Goal: Task Accomplishment & Management: Manage account settings

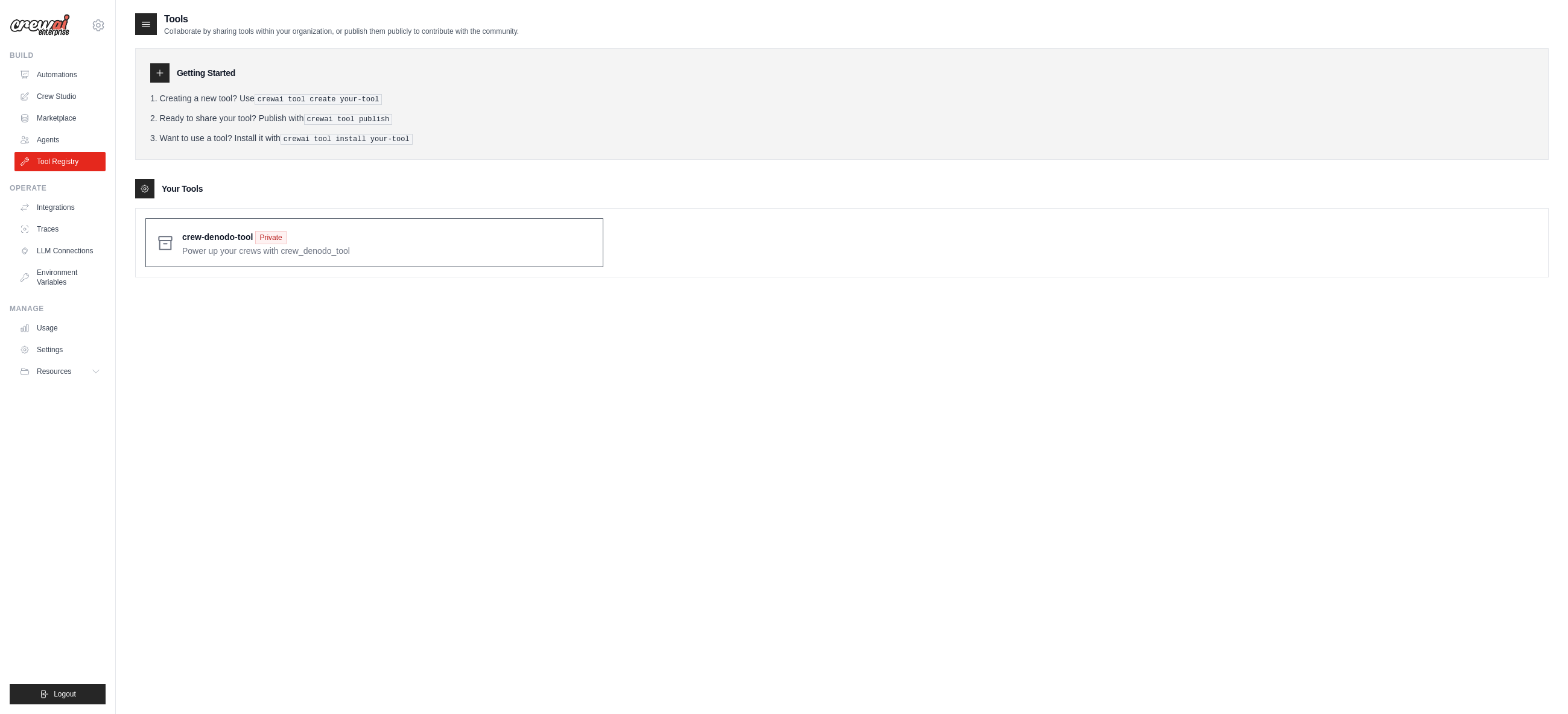
click at [315, 249] on span at bounding box center [387, 242] width 411 height 28
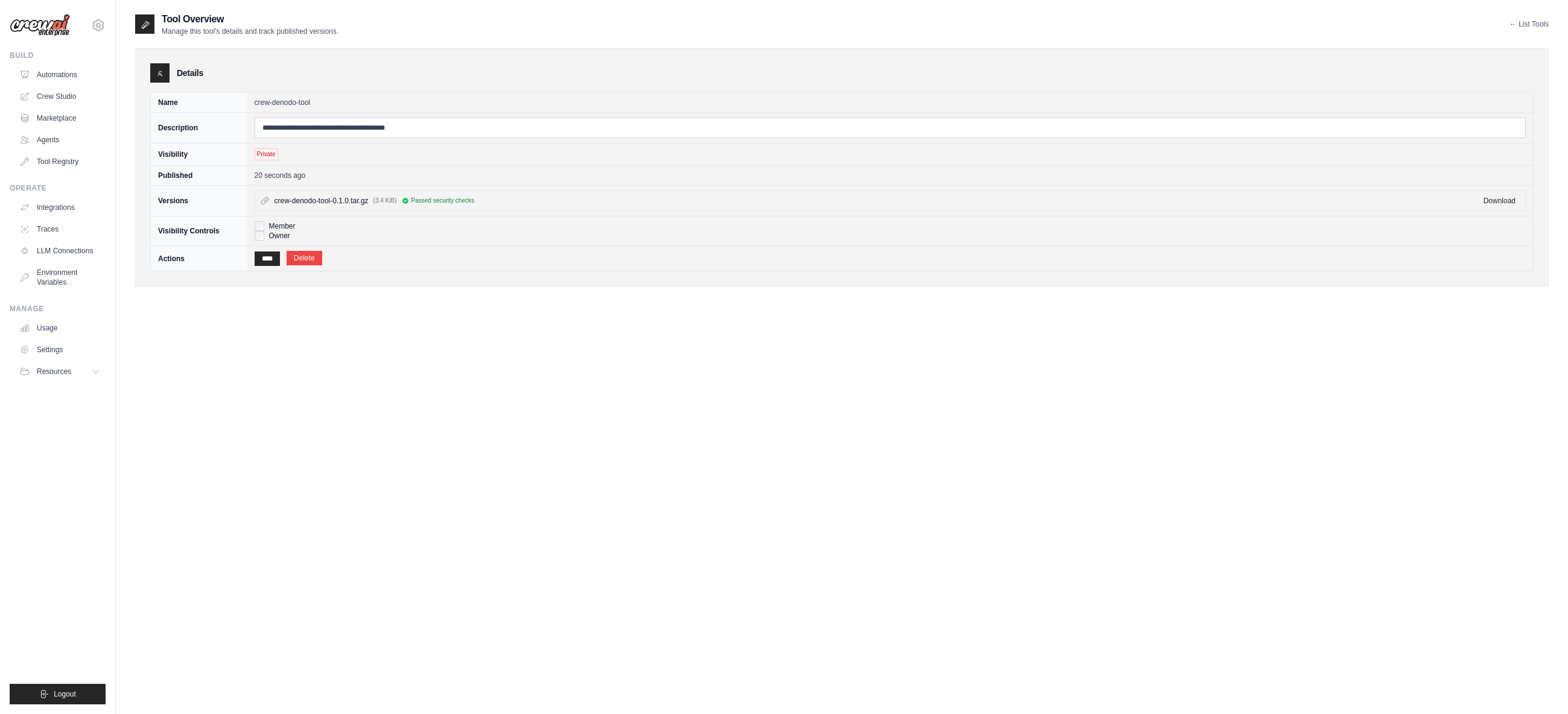
click at [285, 342] on div "**********" at bounding box center [841, 369] width 1413 height 714
click at [266, 255] on input "****" at bounding box center [267, 258] width 26 height 14
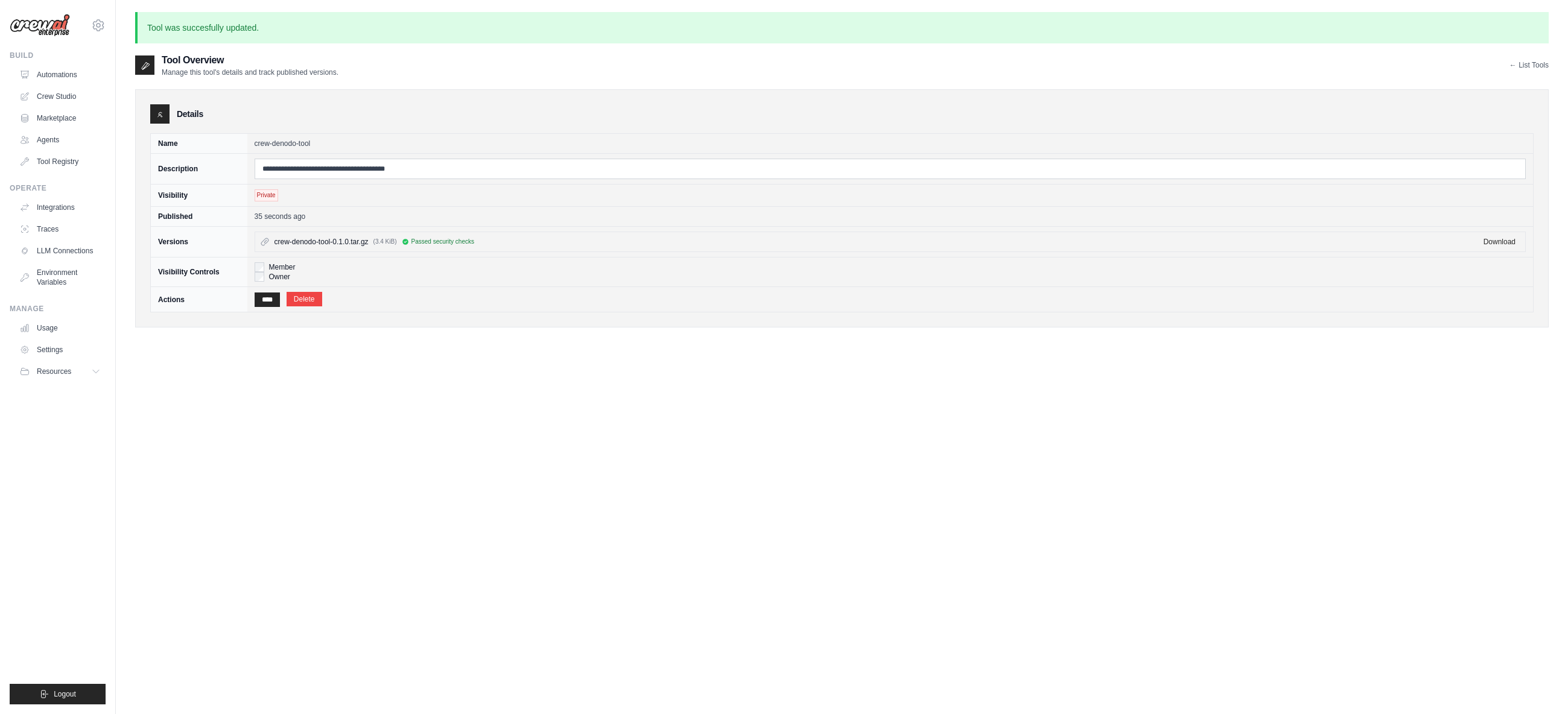
click at [453, 380] on div "**********" at bounding box center [841, 410] width 1413 height 714
click at [517, 395] on div "**********" at bounding box center [841, 410] width 1413 height 714
click at [440, 375] on div "**********" at bounding box center [841, 410] width 1413 height 714
click at [55, 95] on link "Crew Studio" at bounding box center [61, 96] width 91 height 19
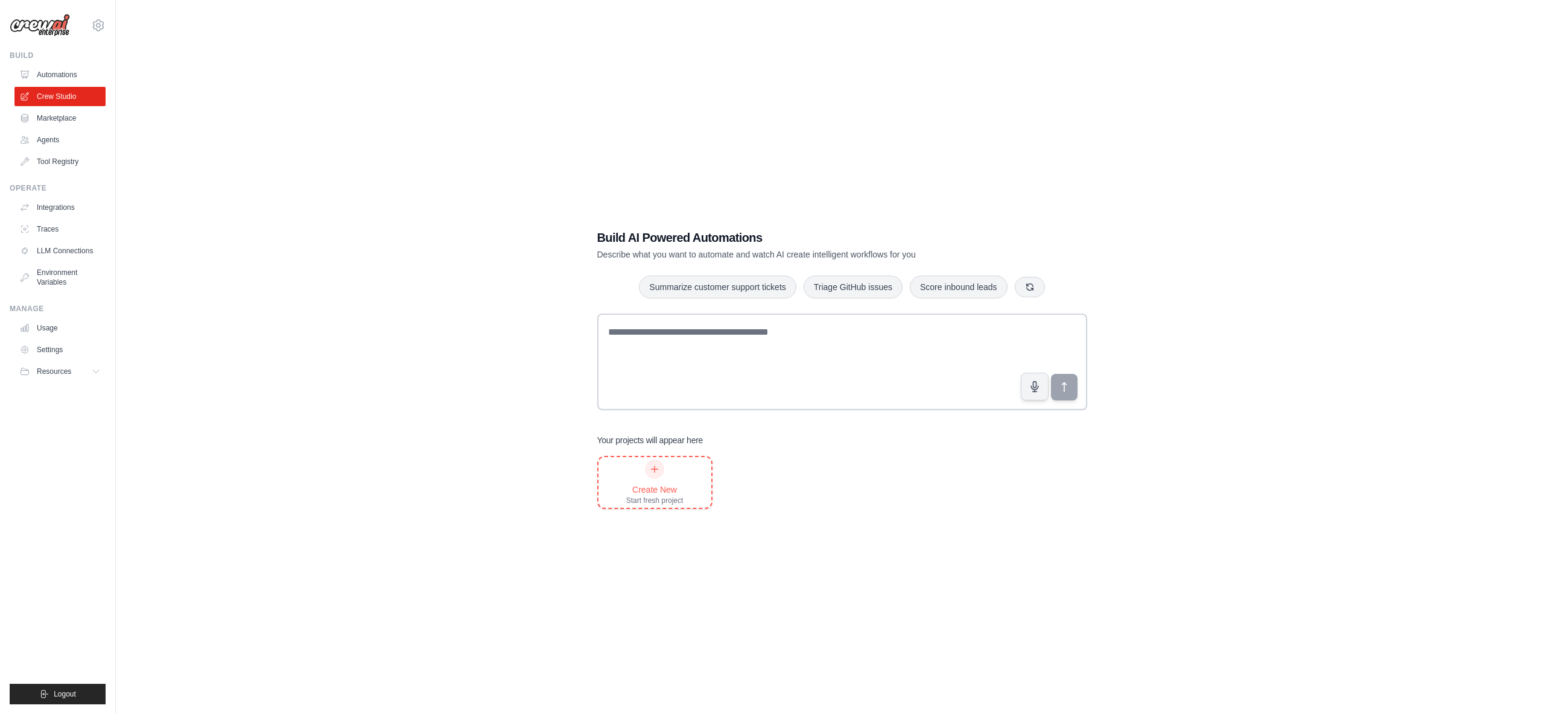
click at [652, 472] on icon at bounding box center [655, 469] width 10 height 10
click at [46, 161] on link "Tool Registry" at bounding box center [61, 161] width 91 height 19
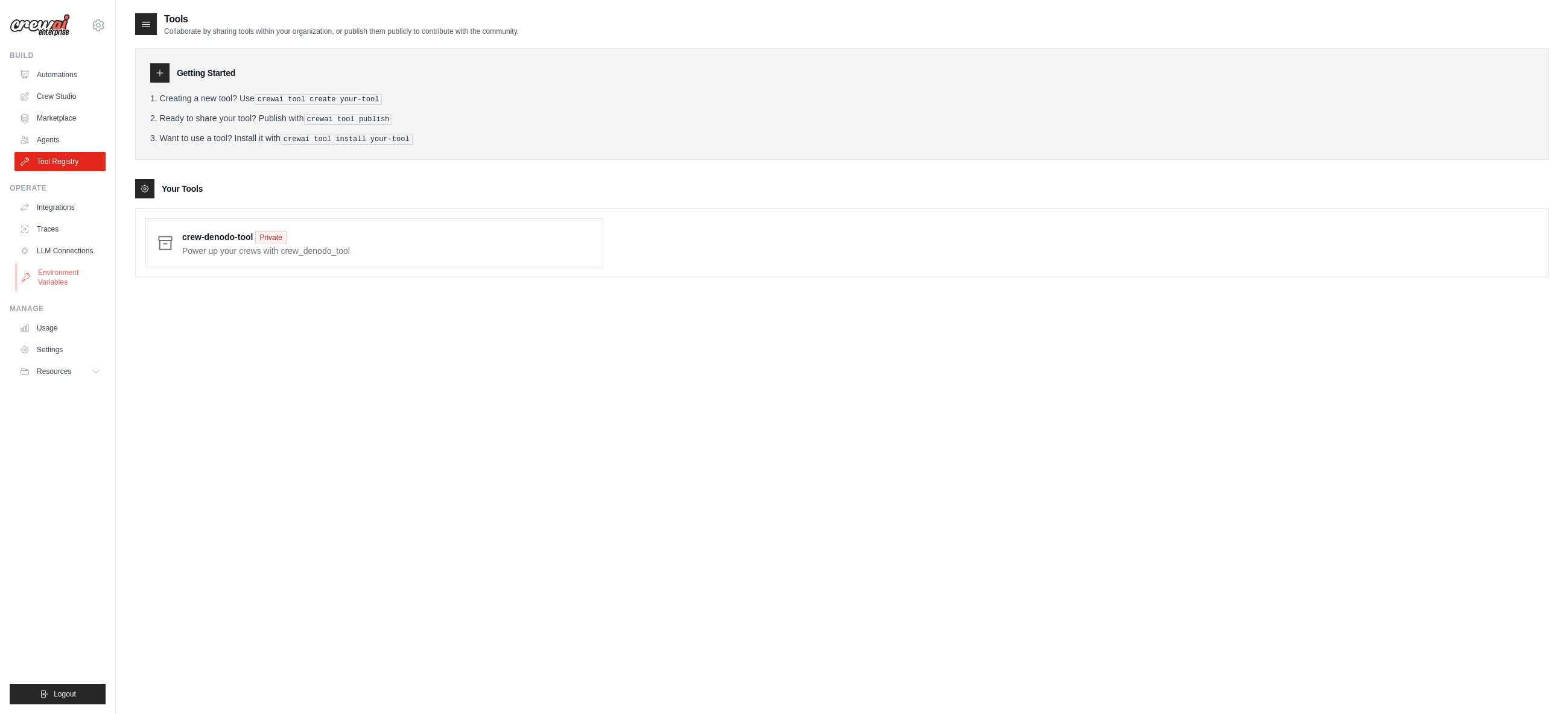
click at [59, 277] on link "Environment Variables" at bounding box center [61, 277] width 91 height 29
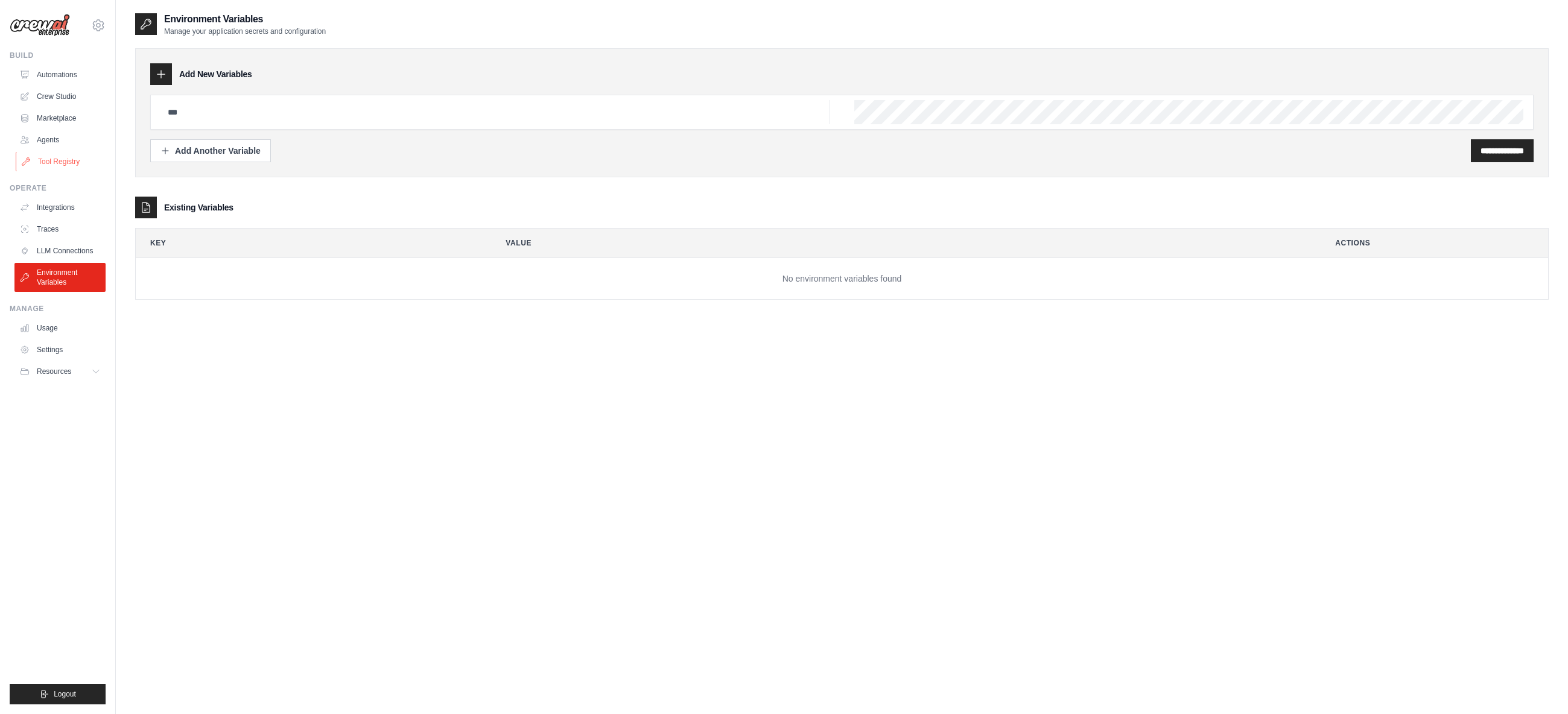
click at [70, 165] on link "Tool Registry" at bounding box center [61, 161] width 91 height 19
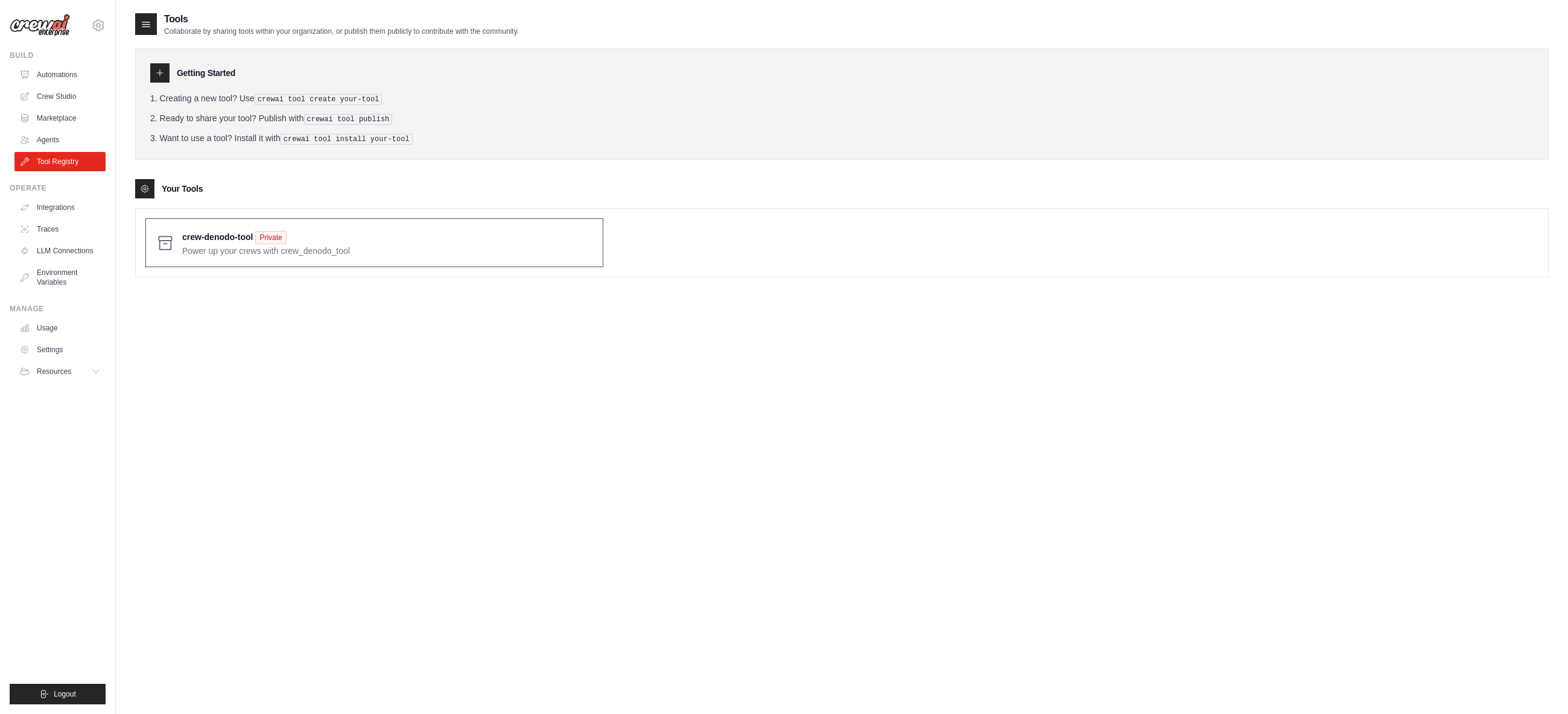
click at [215, 233] on span at bounding box center [387, 242] width 411 height 28
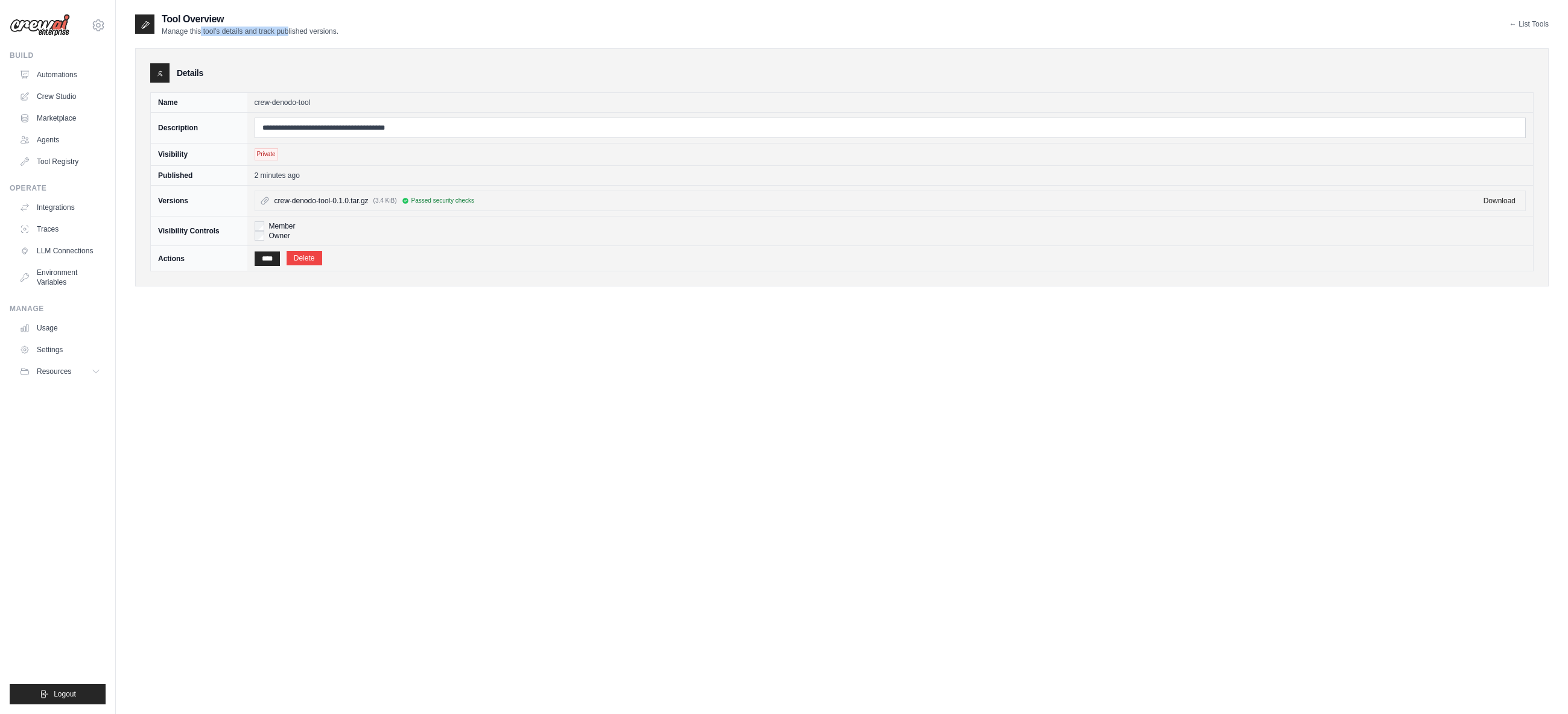
drag, startPoint x: 200, startPoint y: 32, endPoint x: 281, endPoint y: 32, distance: 81.0
click at [281, 32] on p "Manage this tool's details and track published versions." at bounding box center [250, 31] width 177 height 10
click at [58, 96] on link "Crew Studio" at bounding box center [61, 96] width 91 height 19
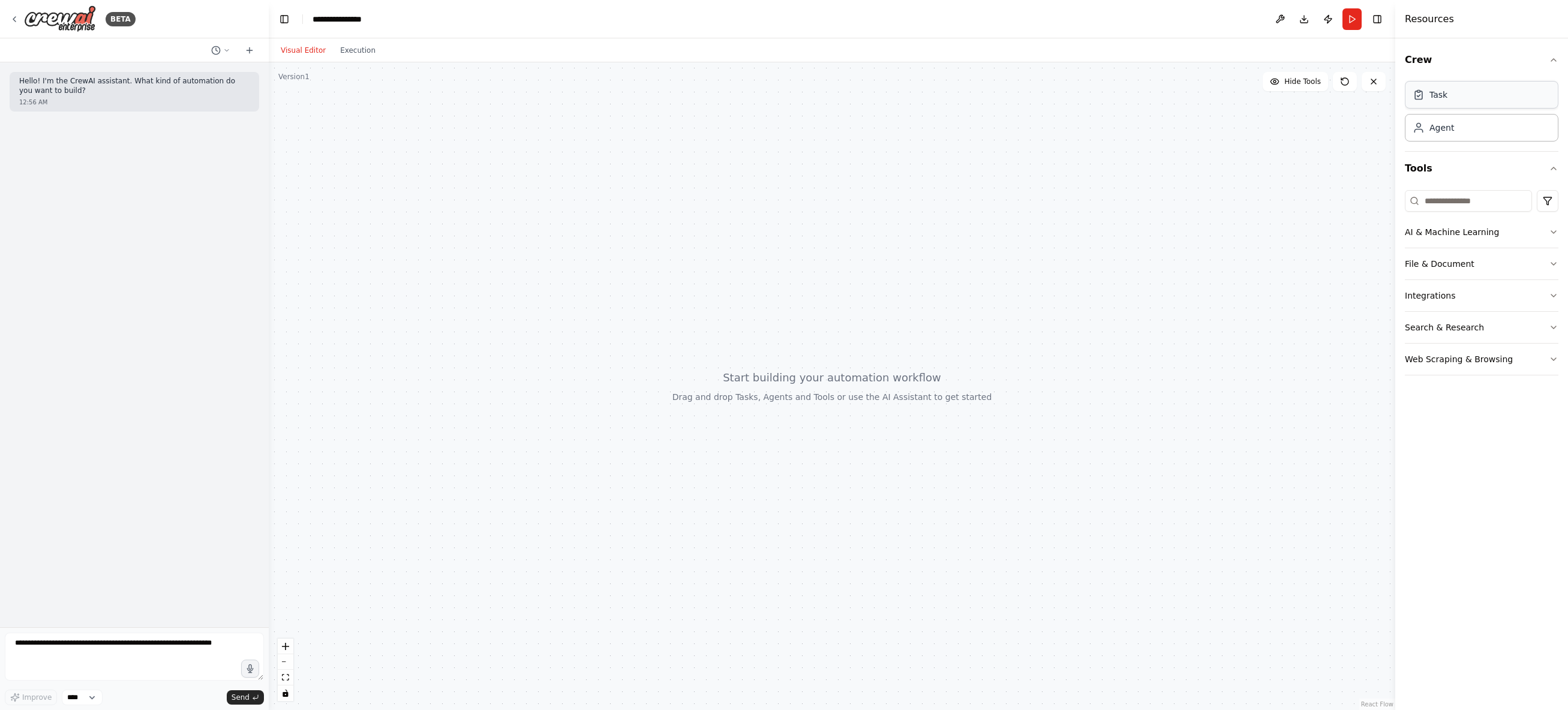
click at [1465, 103] on div "Task" at bounding box center [1482, 95] width 154 height 28
click at [1553, 360] on icon "button" at bounding box center [1554, 360] width 10 height 10
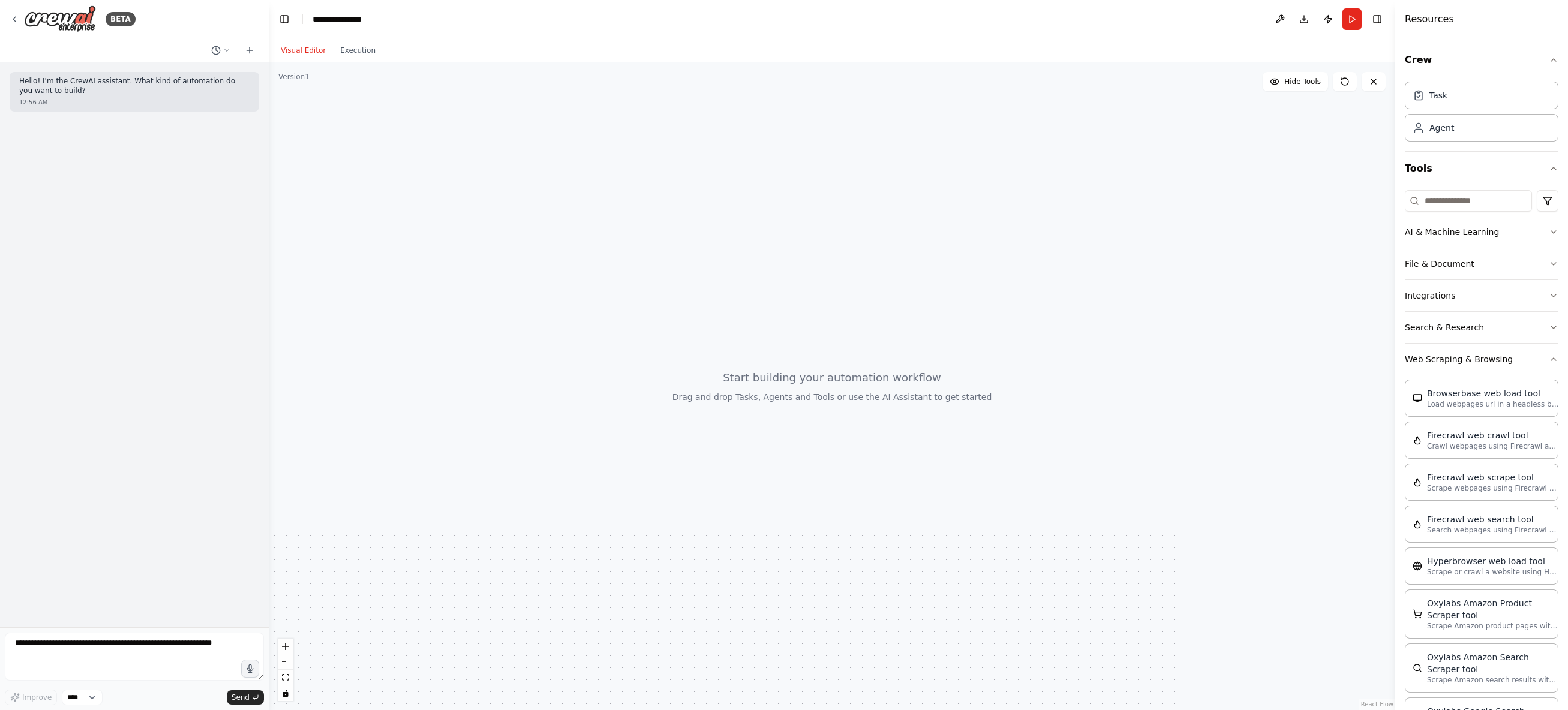
click at [1553, 358] on div "Crew Task Agent Tools AI & Machine Learning File & Document Integrations Search…" at bounding box center [1482, 374] width 173 height 671
click at [1552, 360] on icon "button" at bounding box center [1554, 359] width 5 height 2
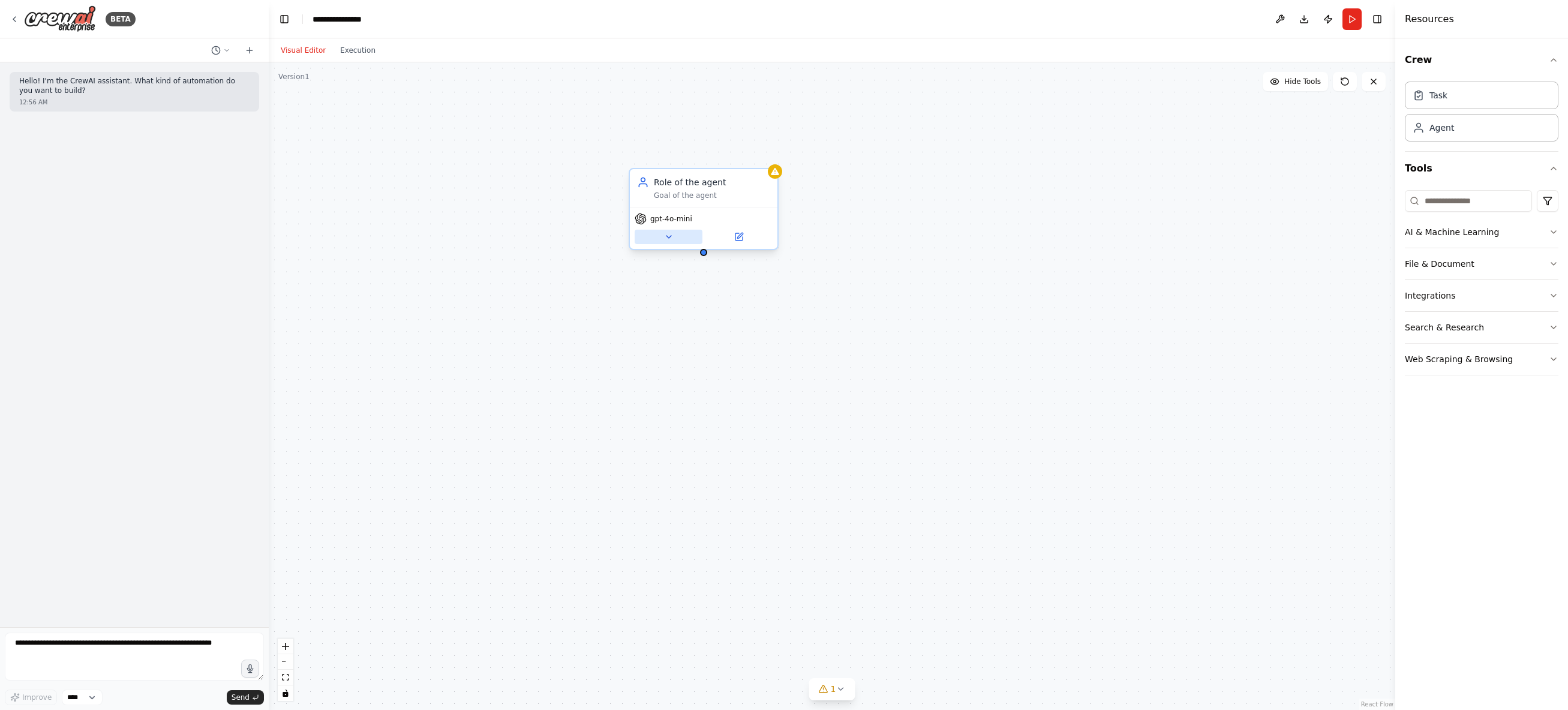
click at [664, 236] on icon at bounding box center [669, 237] width 10 height 10
click at [686, 470] on span "Advanced Options" at bounding box center [672, 472] width 65 height 10
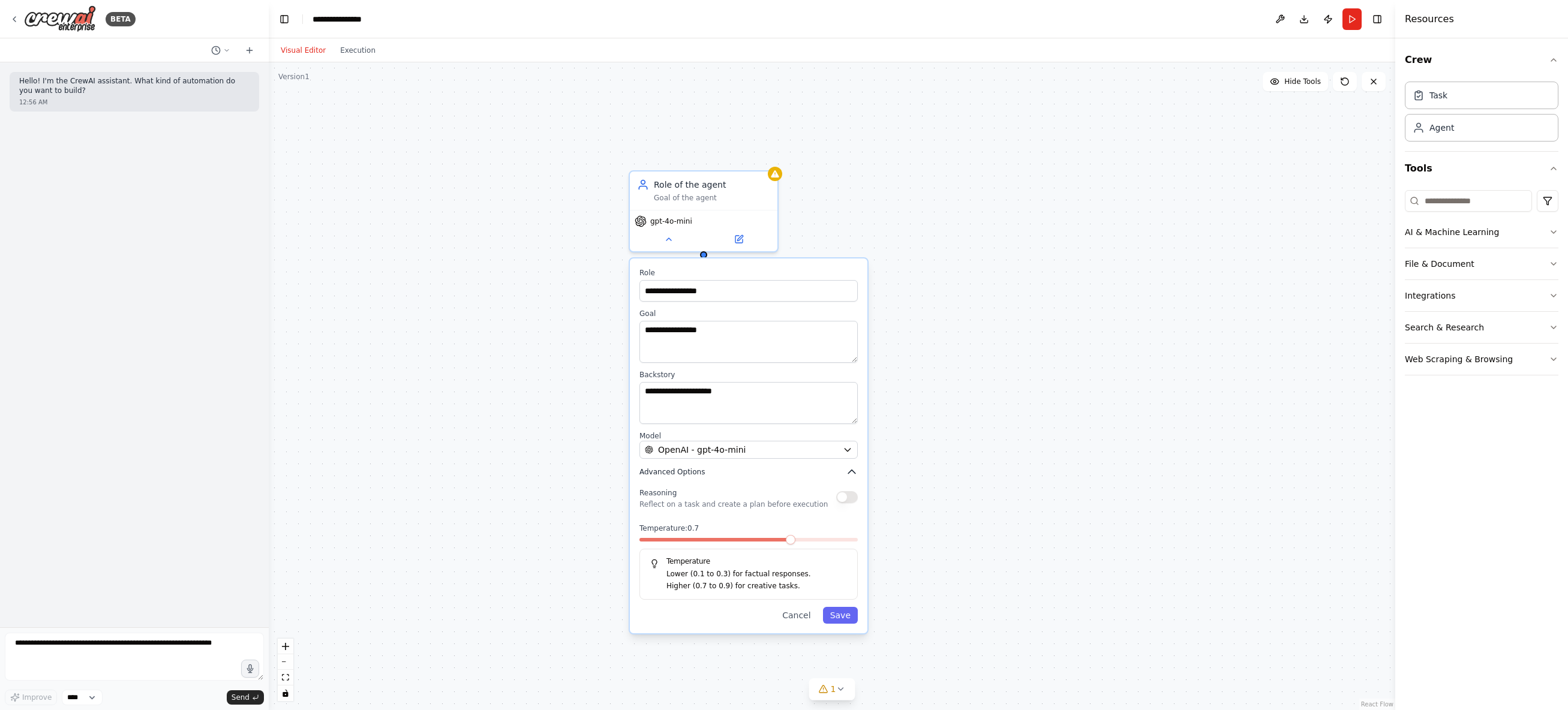
click at [686, 470] on span "Advanced Options" at bounding box center [672, 472] width 65 height 10
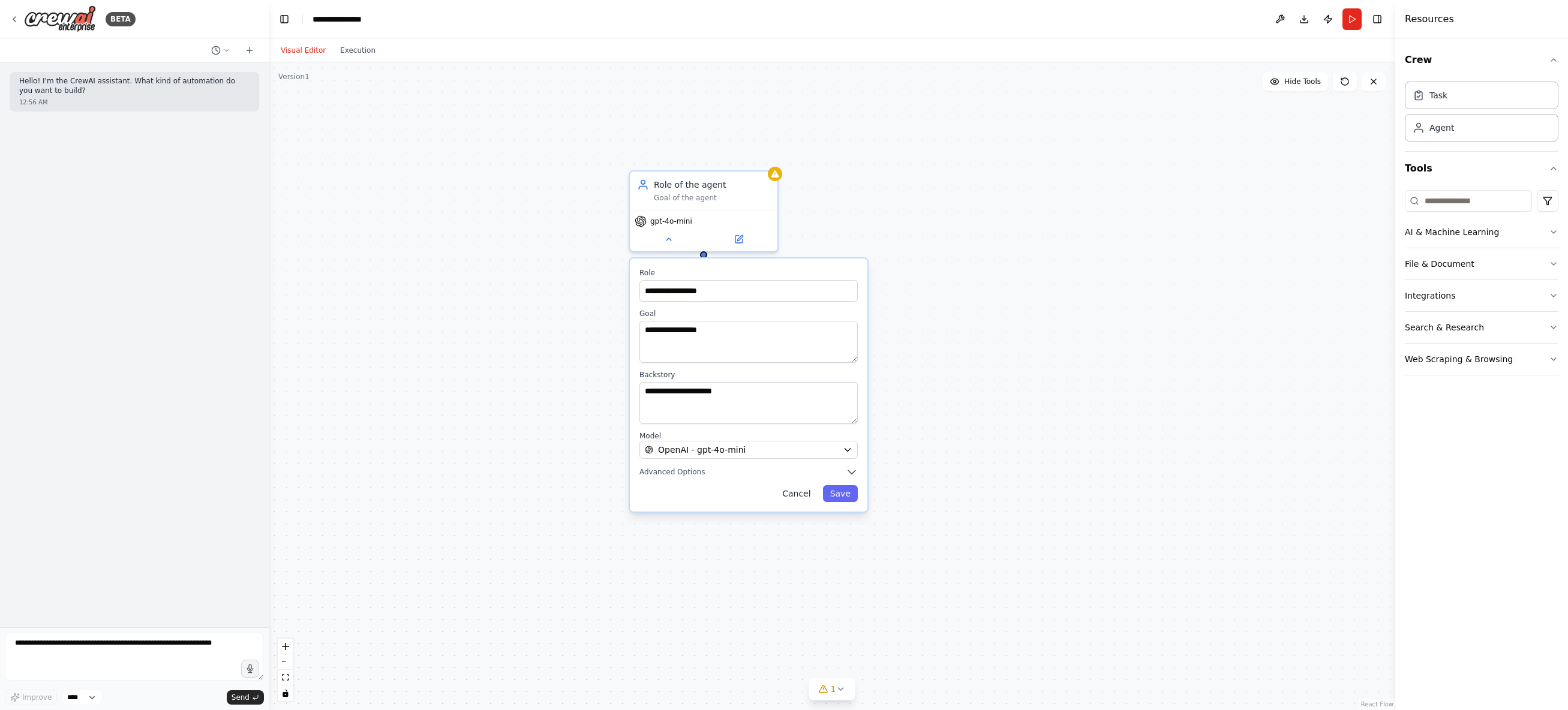
click at [798, 499] on button "Cancel" at bounding box center [797, 494] width 43 height 16
click at [17, 16] on icon at bounding box center [15, 19] width 10 height 10
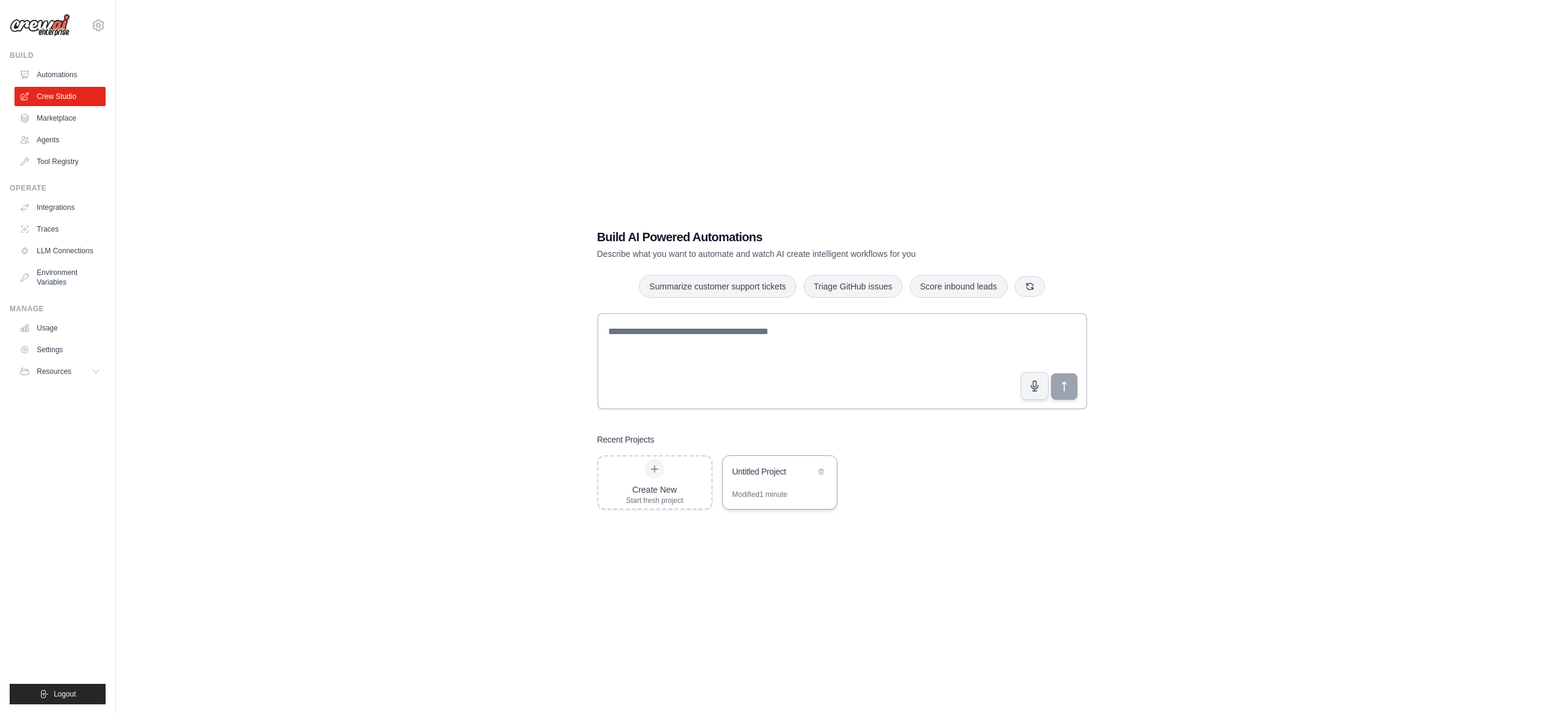
click at [770, 496] on div "Modified 1 minute" at bounding box center [760, 495] width 55 height 10
click at [51, 137] on link "Agents" at bounding box center [61, 139] width 91 height 19
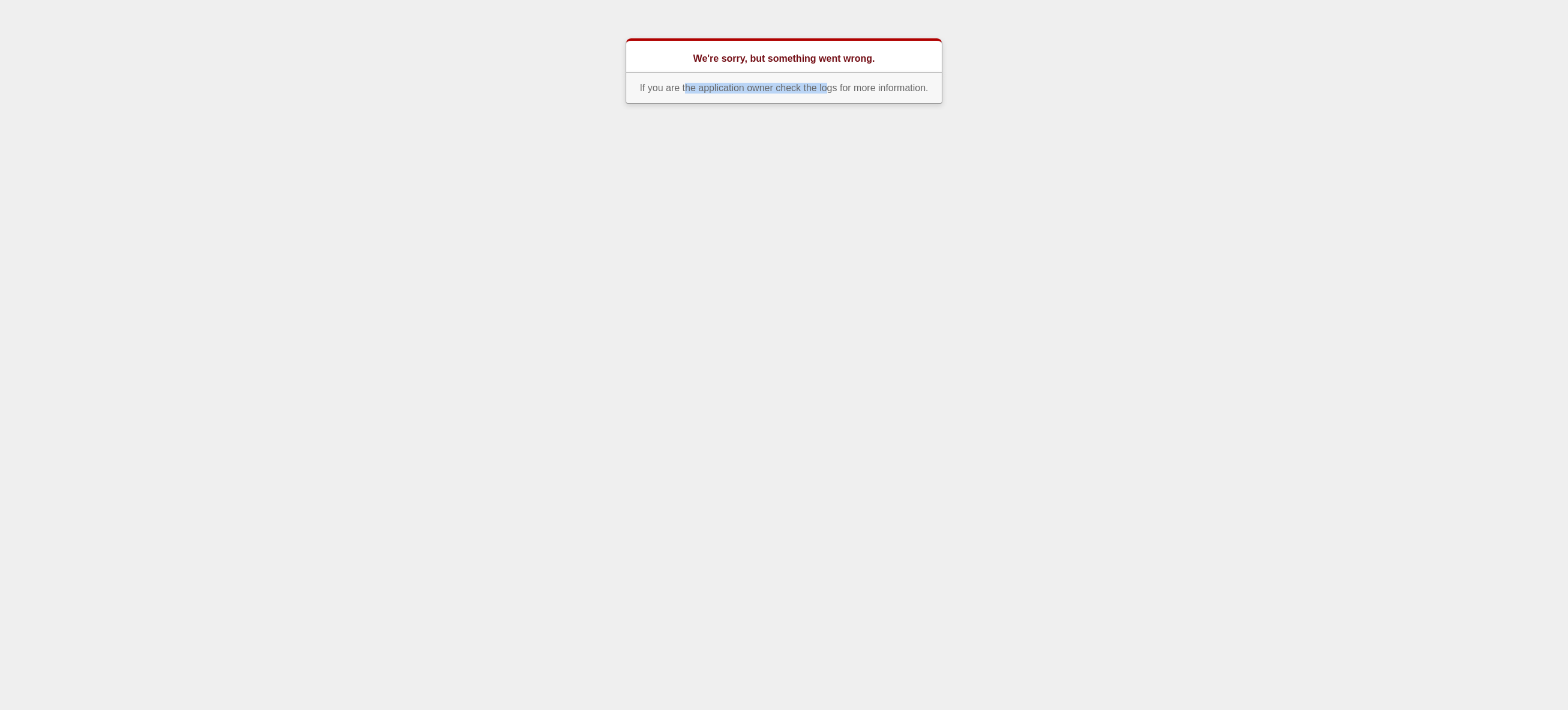
drag, startPoint x: 732, startPoint y: 90, endPoint x: 826, endPoint y: 90, distance: 94.0
click at [826, 90] on p "If you are the application owner check the logs for more information." at bounding box center [784, 88] width 317 height 31
click at [827, 90] on p "If you are the application owner check the logs for more information." at bounding box center [784, 88] width 317 height 31
drag, startPoint x: 682, startPoint y: 48, endPoint x: 837, endPoint y: 71, distance: 156.7
click at [837, 71] on div "We're sorry, but something went wrong." at bounding box center [784, 56] width 317 height 35
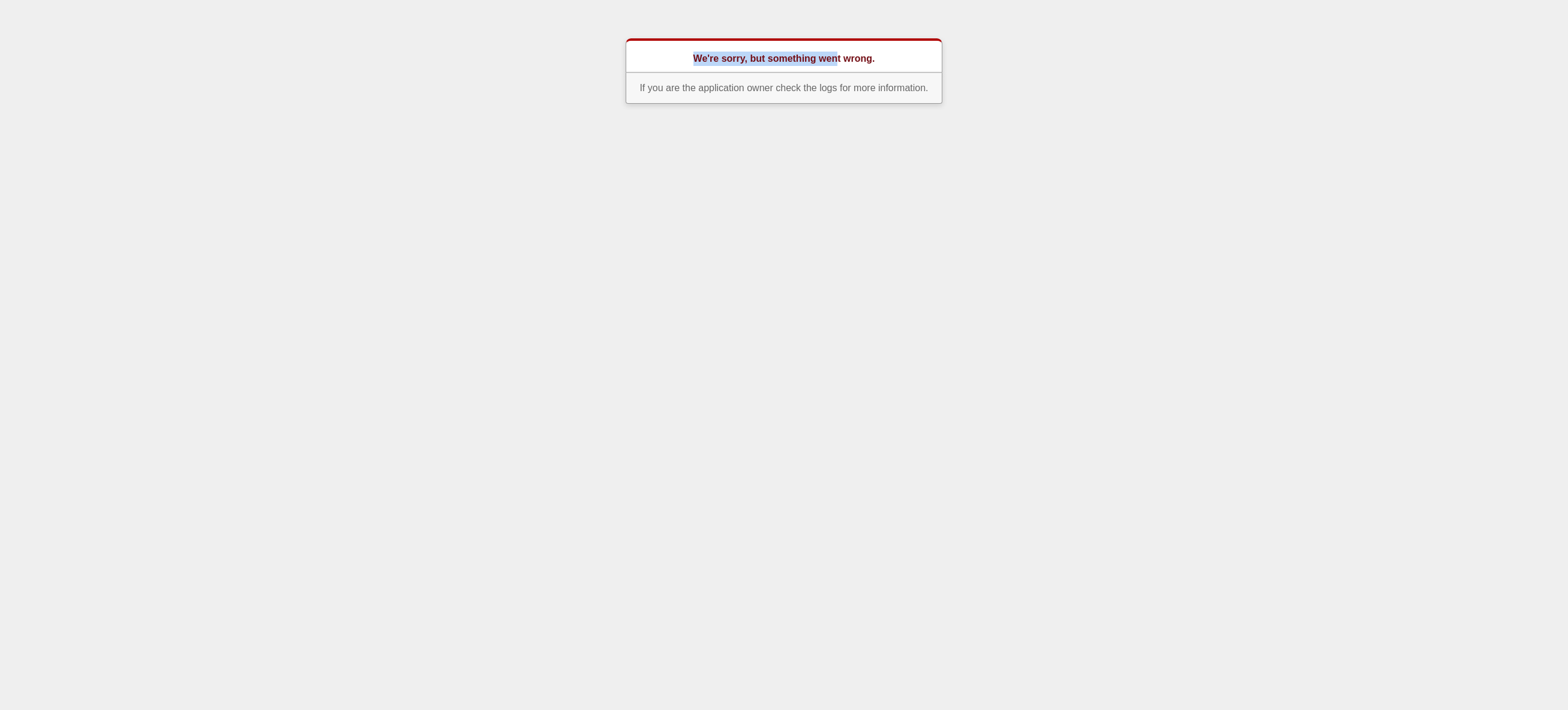
click at [837, 71] on div "We're sorry, but something went wrong." at bounding box center [784, 56] width 317 height 35
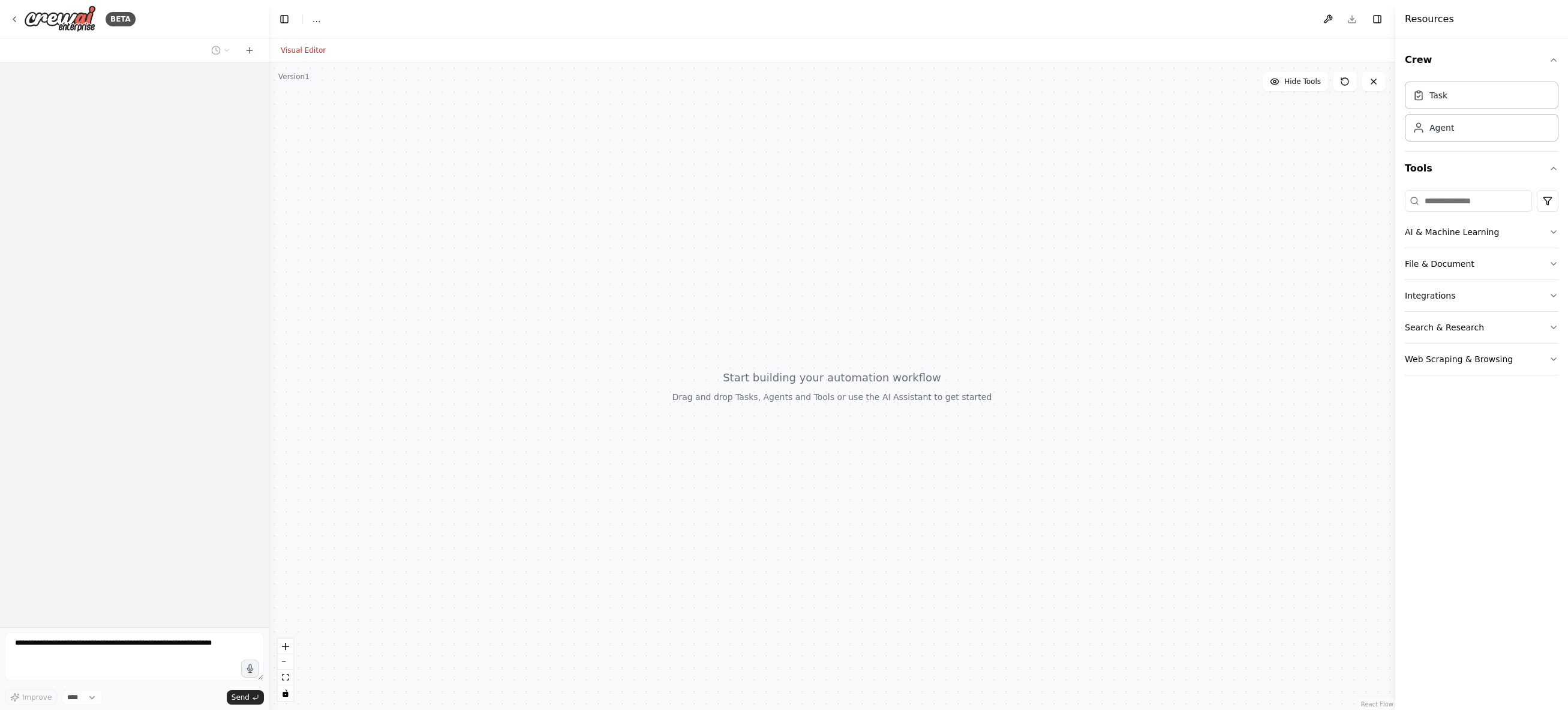
select select "****"
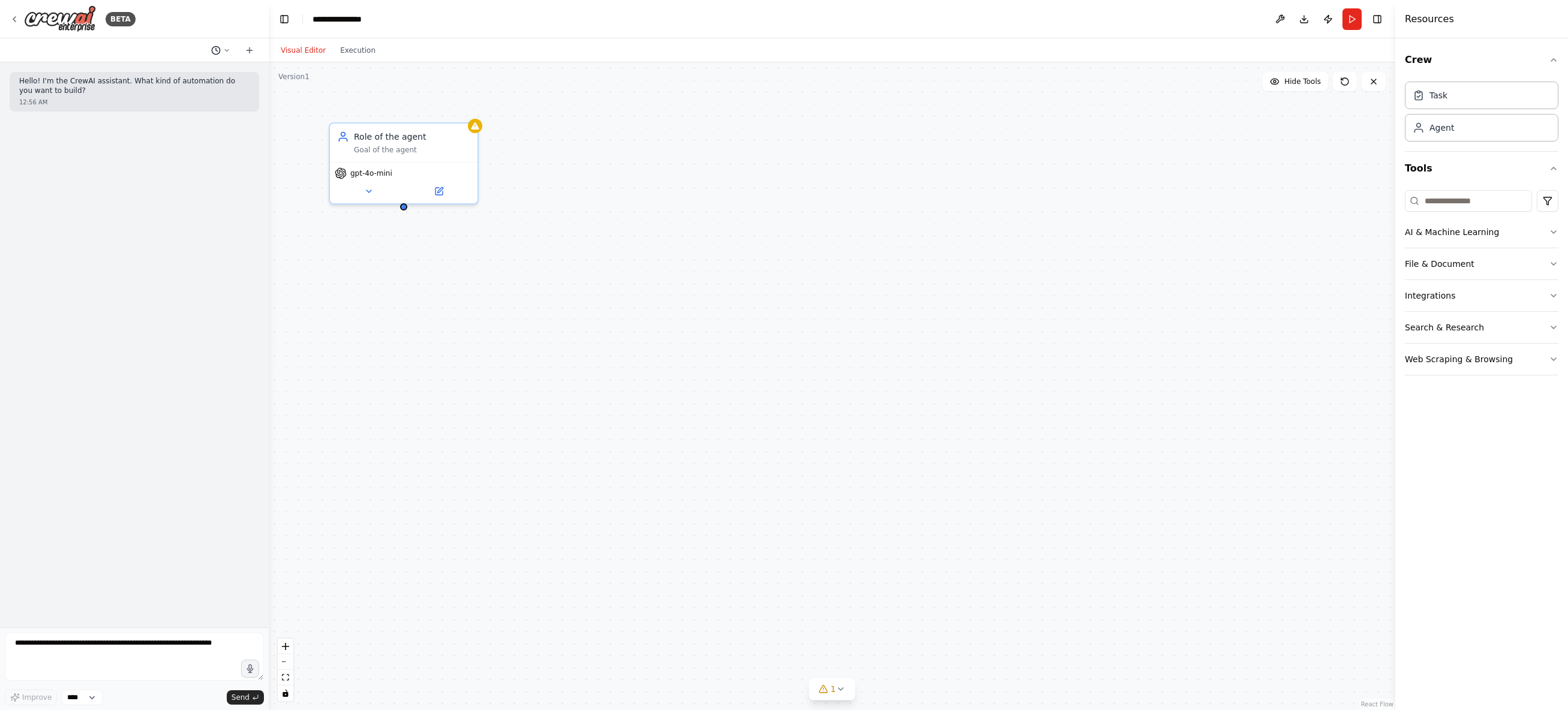
click at [229, 49] on icon at bounding box center [226, 50] width 3 height 2
click at [712, 218] on div "Role of the agent Goal of the agent gpt-4o-mini" at bounding box center [831, 386] width 1127 height 647
click at [377, 201] on div "Role of the agent Goal of the agent gpt-4o-mini" at bounding box center [403, 161] width 150 height 82
click at [375, 196] on div "gpt-4o-mini" at bounding box center [403, 180] width 147 height 41
click at [375, 191] on button at bounding box center [369, 188] width 67 height 14
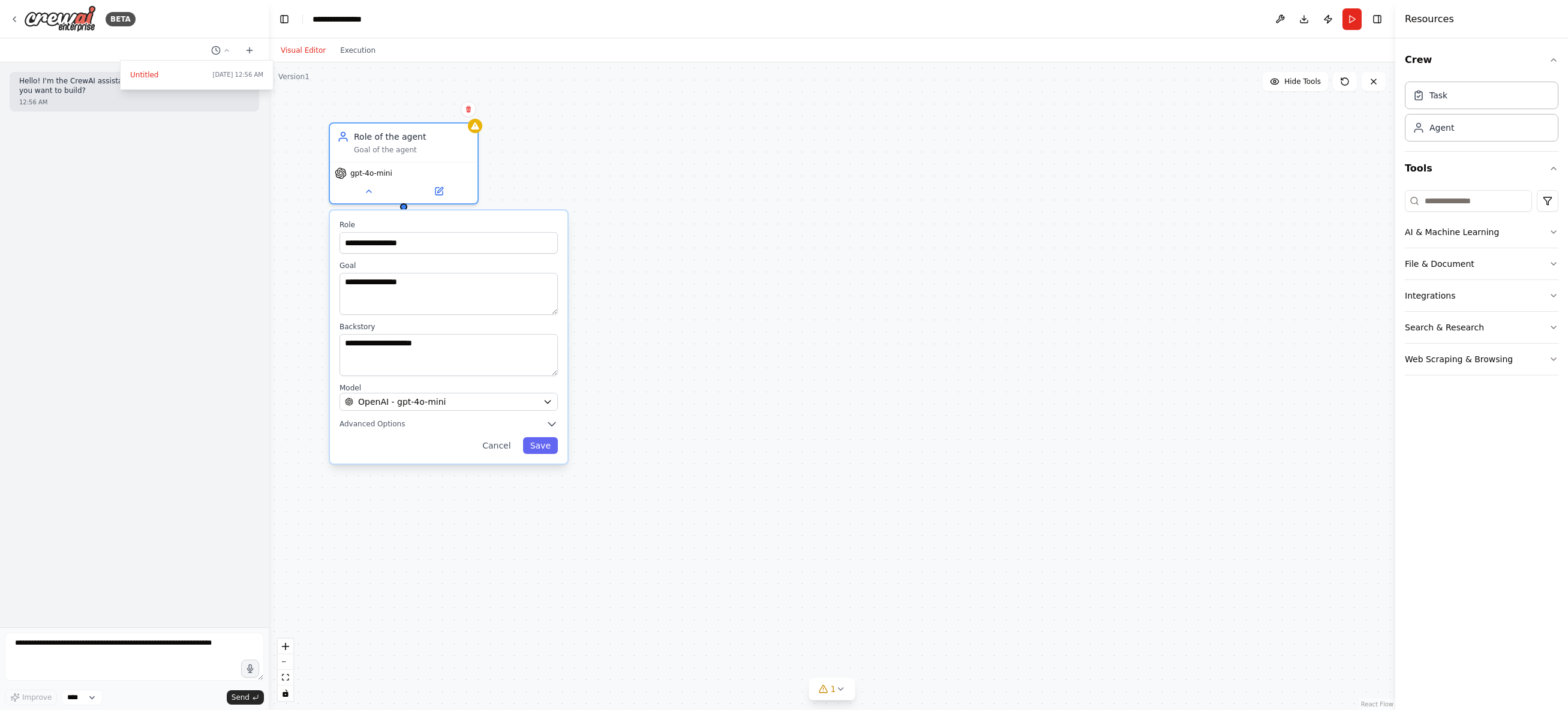
click at [412, 433] on div "**********" at bounding box center [449, 337] width 238 height 253
click at [385, 420] on span "Advanced Options" at bounding box center [371, 424] width 65 height 10
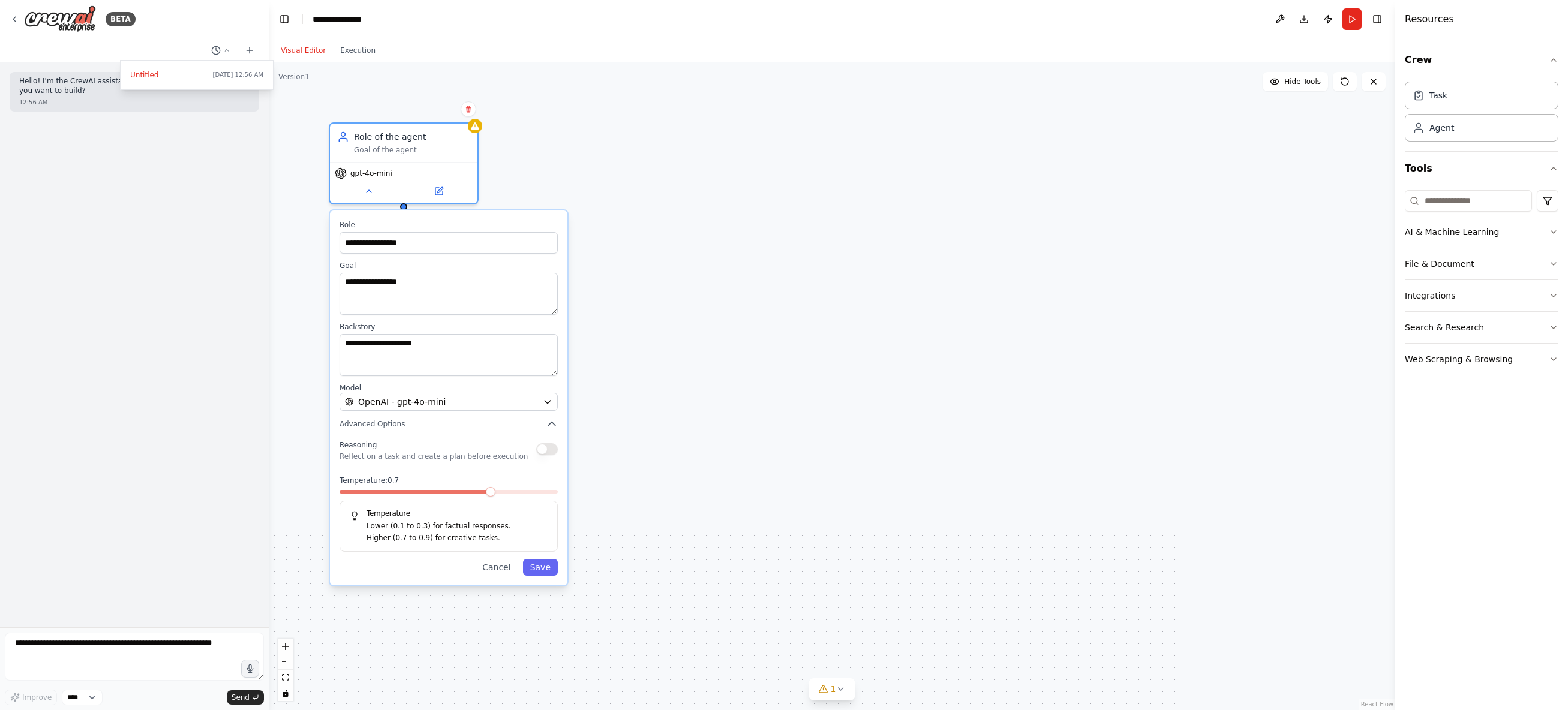
drag, startPoint x: 880, startPoint y: 292, endPoint x: 986, endPoint y: 297, distance: 106.1
click at [879, 293] on div "**********" at bounding box center [831, 386] width 1127 height 647
click at [60, 23] on div at bounding box center [134, 355] width 268 height 710
click at [77, 29] on img at bounding box center [59, 19] width 72 height 27
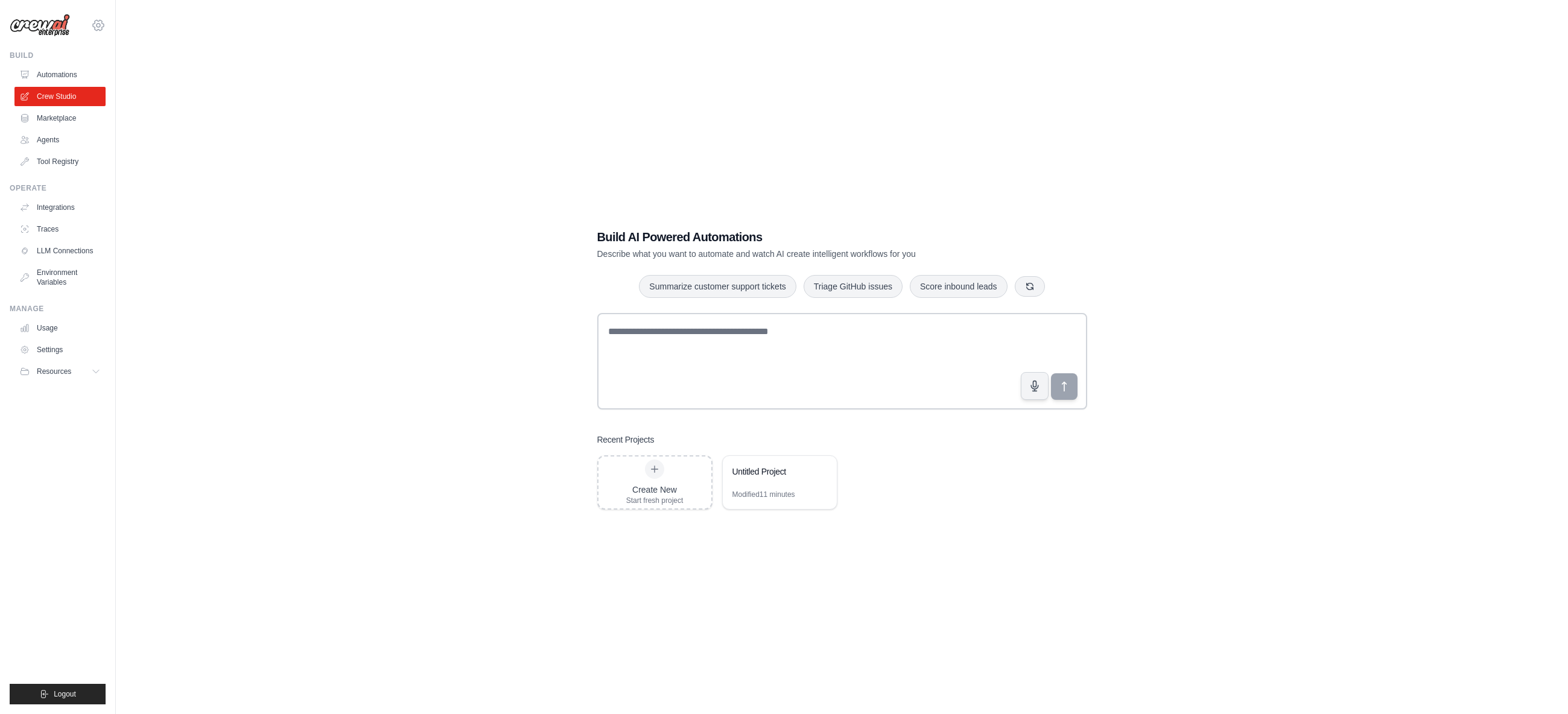
click at [99, 29] on icon at bounding box center [98, 25] width 14 height 14
click at [82, 172] on link "Settings" at bounding box center [99, 183] width 106 height 22
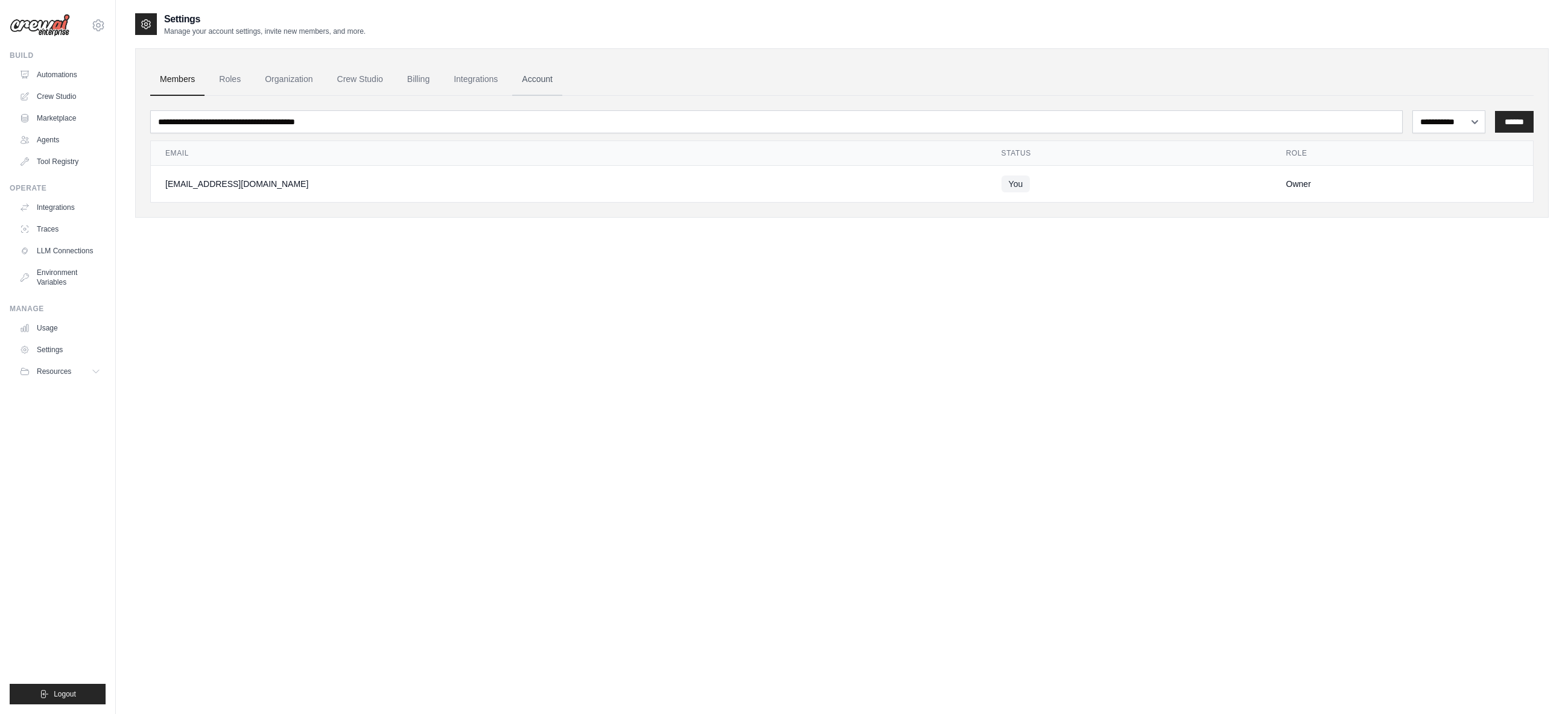
click at [540, 79] on link "Account" at bounding box center [537, 79] width 50 height 32
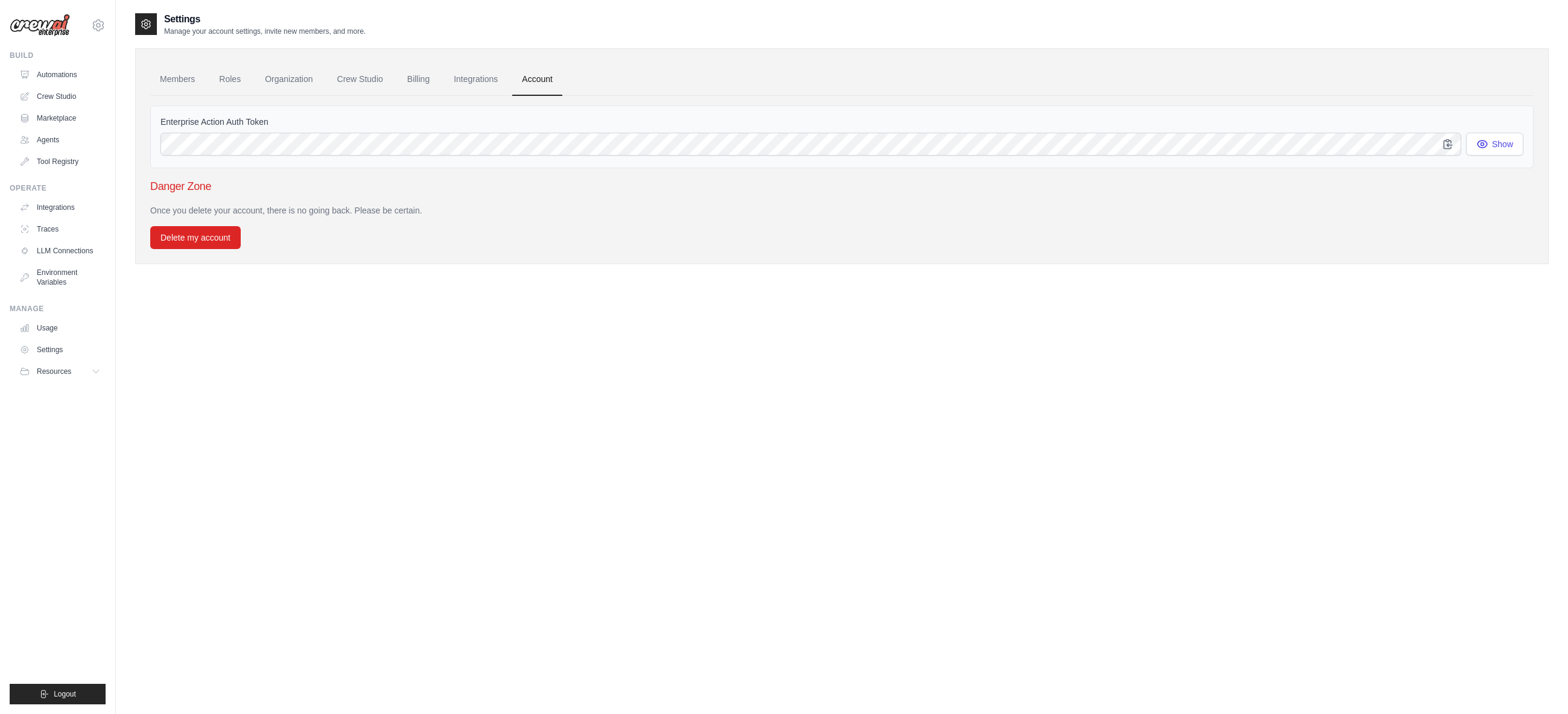
drag, startPoint x: 319, startPoint y: 208, endPoint x: 457, endPoint y: 208, distance: 138.0
click at [457, 208] on p "Once you delete your account, there is no going back. Please be certain." at bounding box center [841, 210] width 1383 height 12
drag, startPoint x: 391, startPoint y: 207, endPoint x: 270, endPoint y: 199, distance: 121.3
click at [270, 199] on div "Danger Zone Once you delete your account, there is no going back. Please be cer…" at bounding box center [841, 213] width 1383 height 71
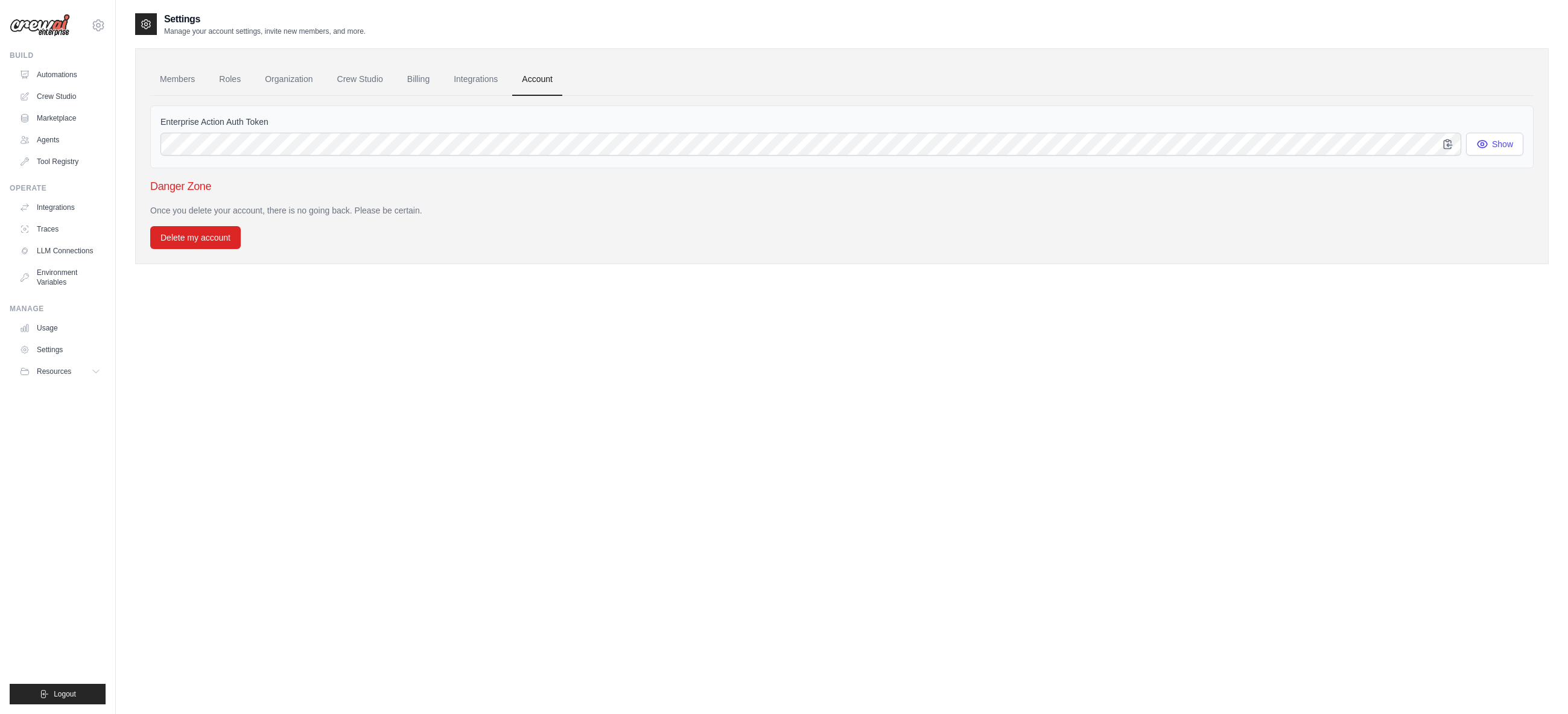
click at [270, 199] on div "Danger Zone Once you delete your account, there is no going back. Please be cer…" at bounding box center [841, 213] width 1383 height 71
click at [185, 240] on button "Delete my account" at bounding box center [195, 237] width 90 height 23
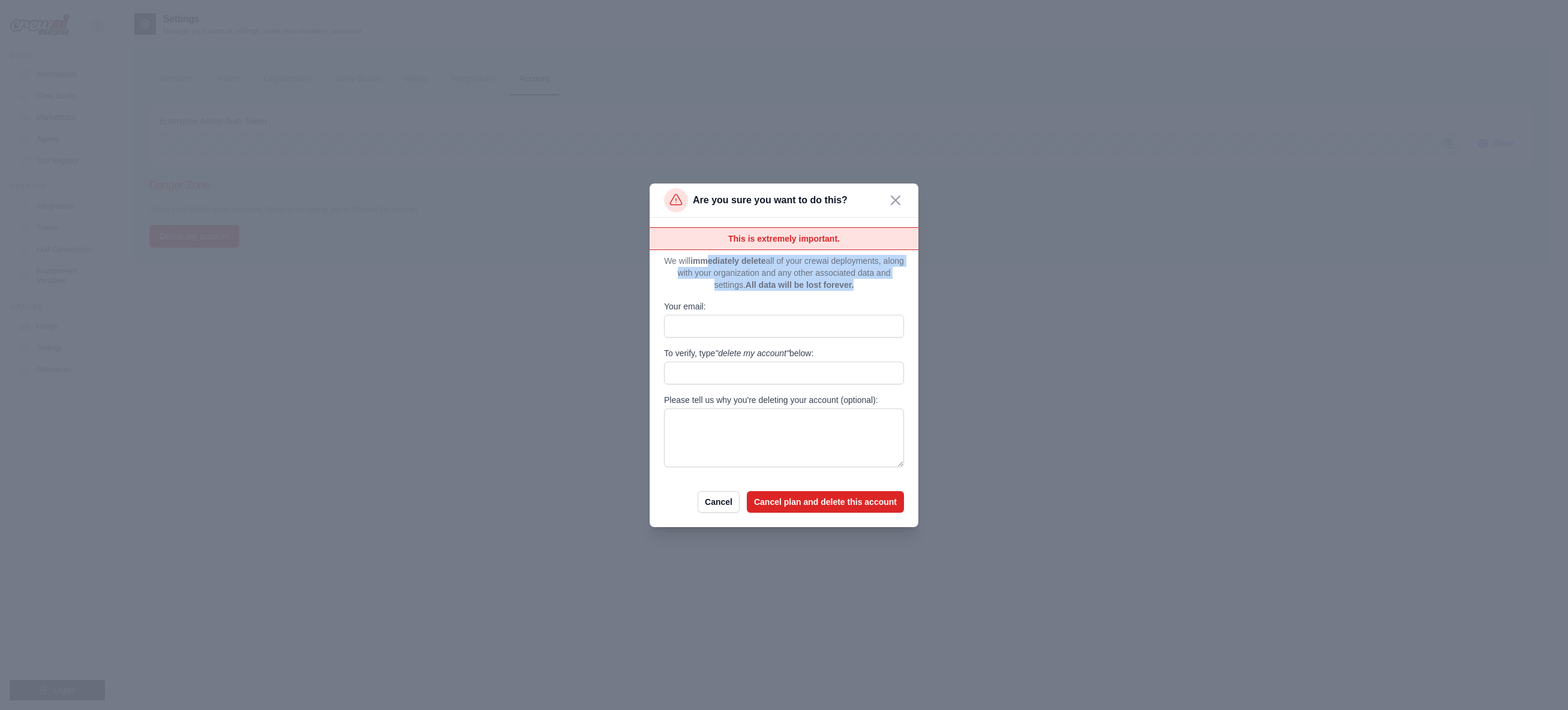
drag, startPoint x: 718, startPoint y: 267, endPoint x: 861, endPoint y: 286, distance: 144.3
click at [861, 286] on p "We will immediately delete all of your crewai deployments, along with your orga…" at bounding box center [784, 273] width 240 height 36
drag, startPoint x: 868, startPoint y: 284, endPoint x: 685, endPoint y: 261, distance: 184.4
click at [685, 261] on p "We will immediately delete all of your crewai deployments, along with your orga…" at bounding box center [784, 273] width 240 height 36
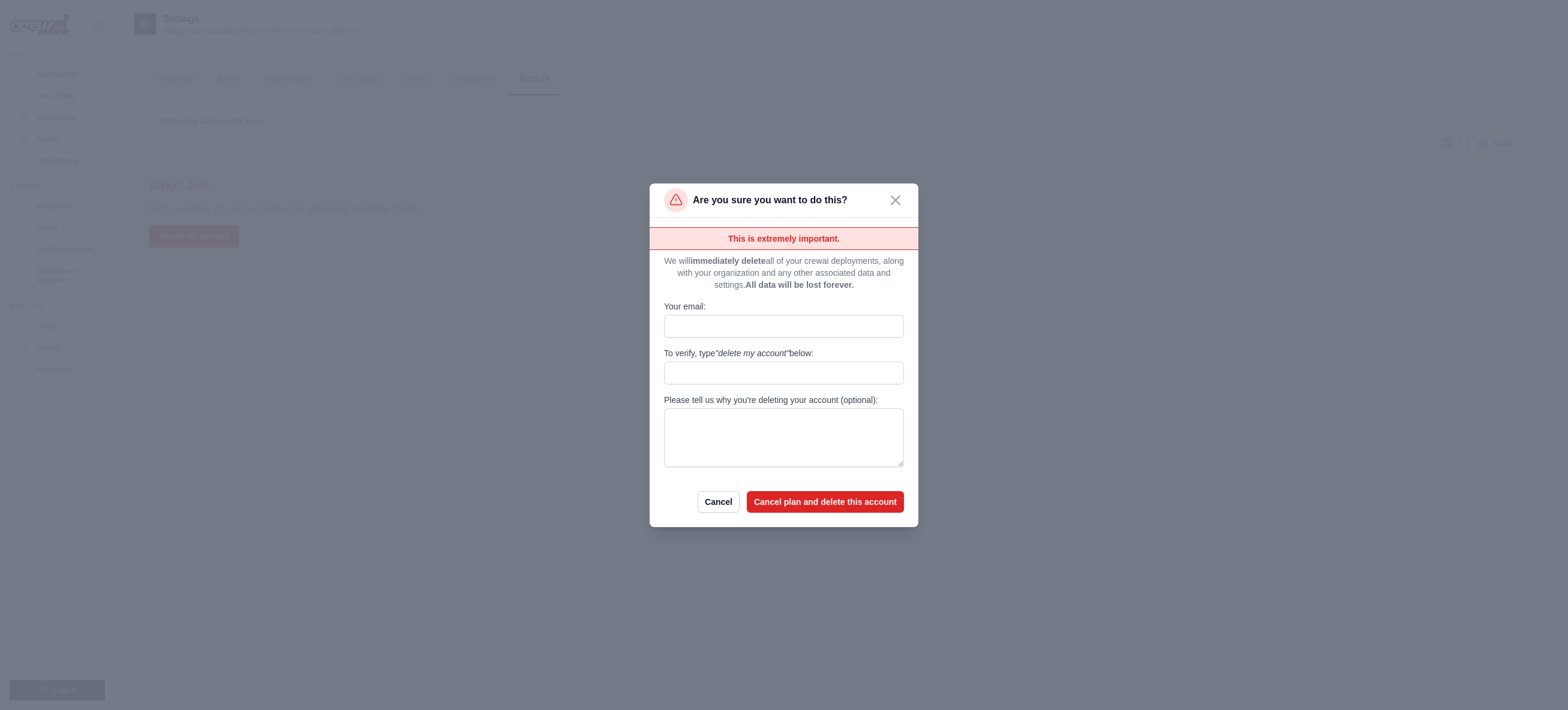
click at [685, 261] on p "We will immediately delete all of your crewai deployments, along with your orga…" at bounding box center [784, 273] width 240 height 36
drag, startPoint x: 811, startPoint y: 270, endPoint x: 852, endPoint y: 287, distance: 44.4
click at [852, 287] on p "We will immediately delete all of your crewai deployments, along with your orga…" at bounding box center [784, 273] width 240 height 36
click at [853, 288] on span "All data will be lost forever." at bounding box center [800, 285] width 109 height 10
click at [868, 288] on p "We will immediately delete all of your crewai deployments, along with your orga…" at bounding box center [784, 273] width 240 height 36
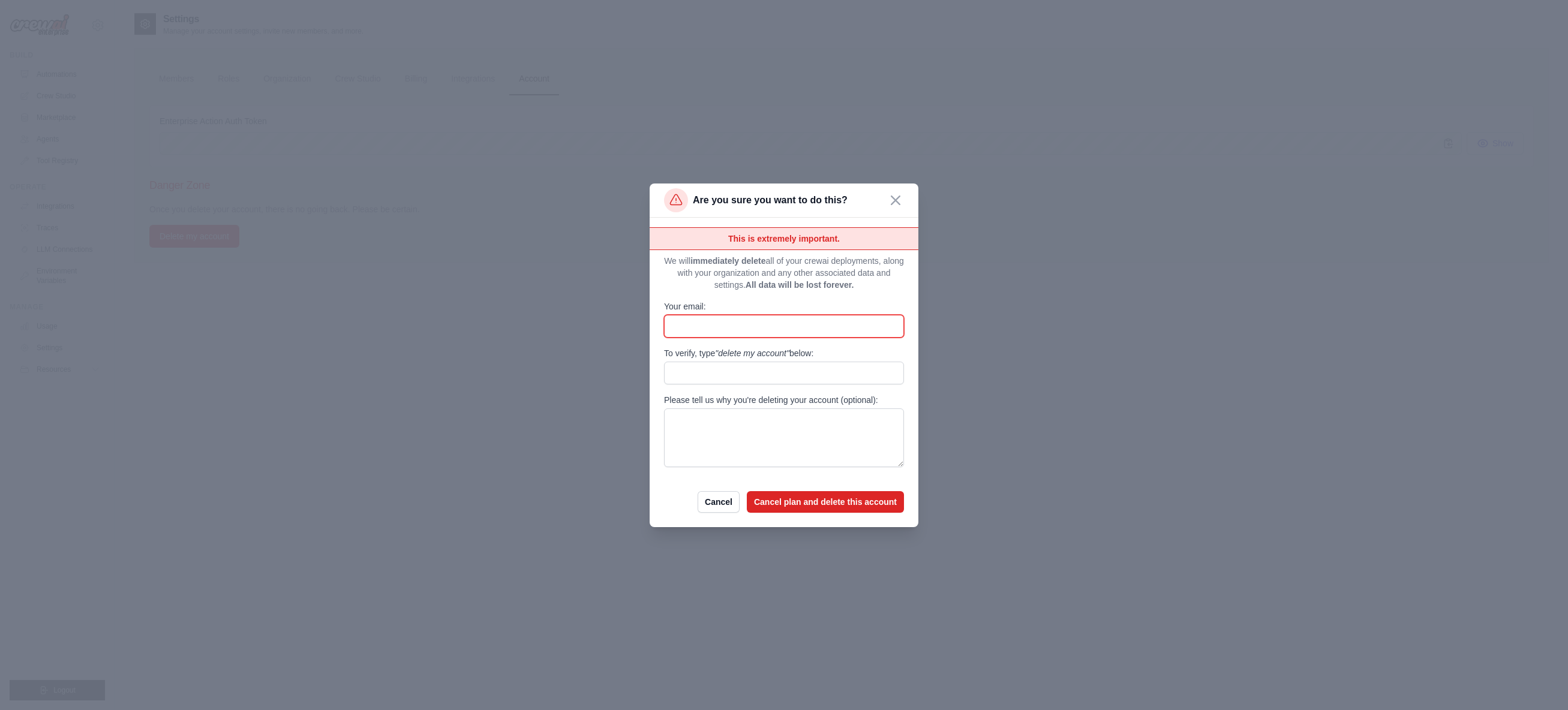
click at [770, 325] on input "Your email:" at bounding box center [784, 327] width 240 height 23
type input "**********"
click at [901, 197] on button "button" at bounding box center [896, 199] width 16 height 16
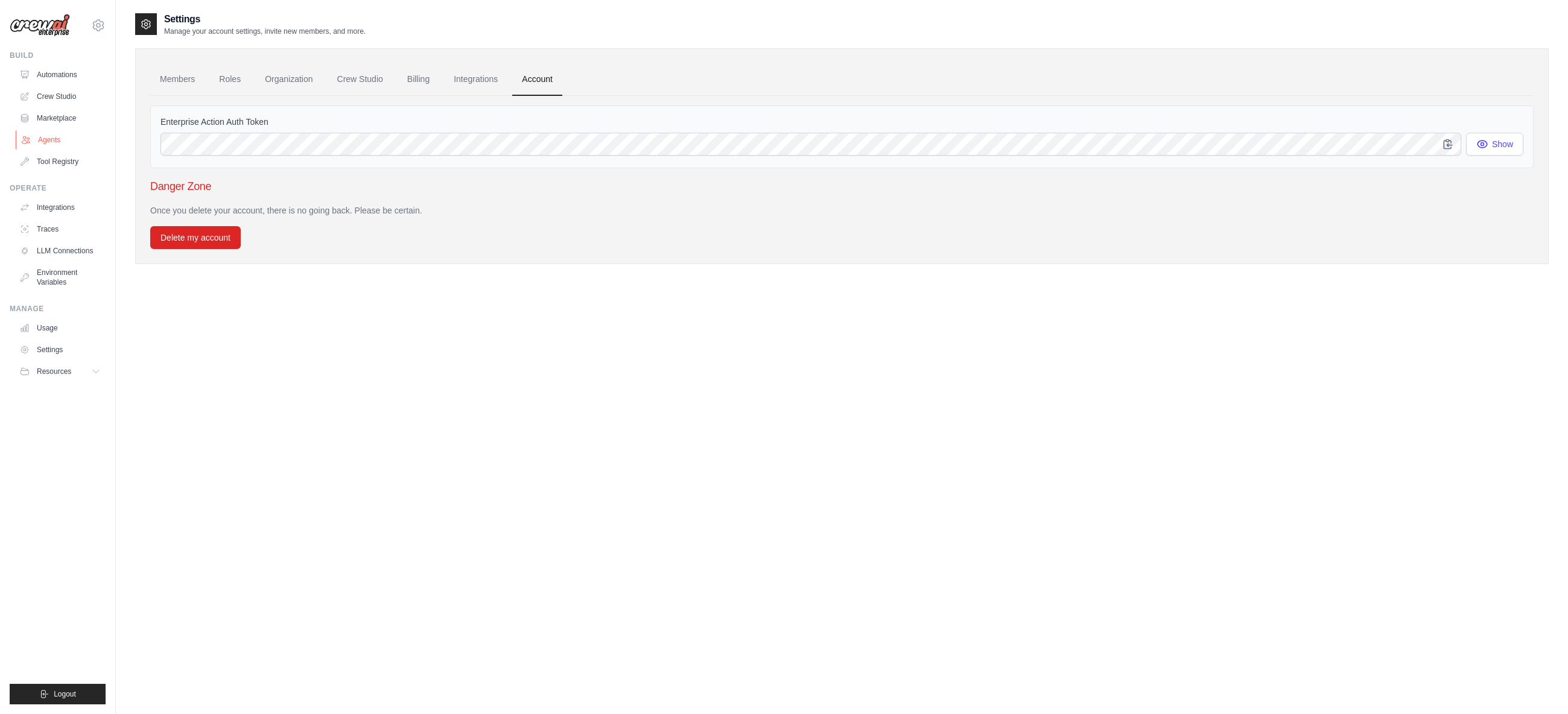
click at [54, 144] on link "Agents" at bounding box center [61, 139] width 91 height 19
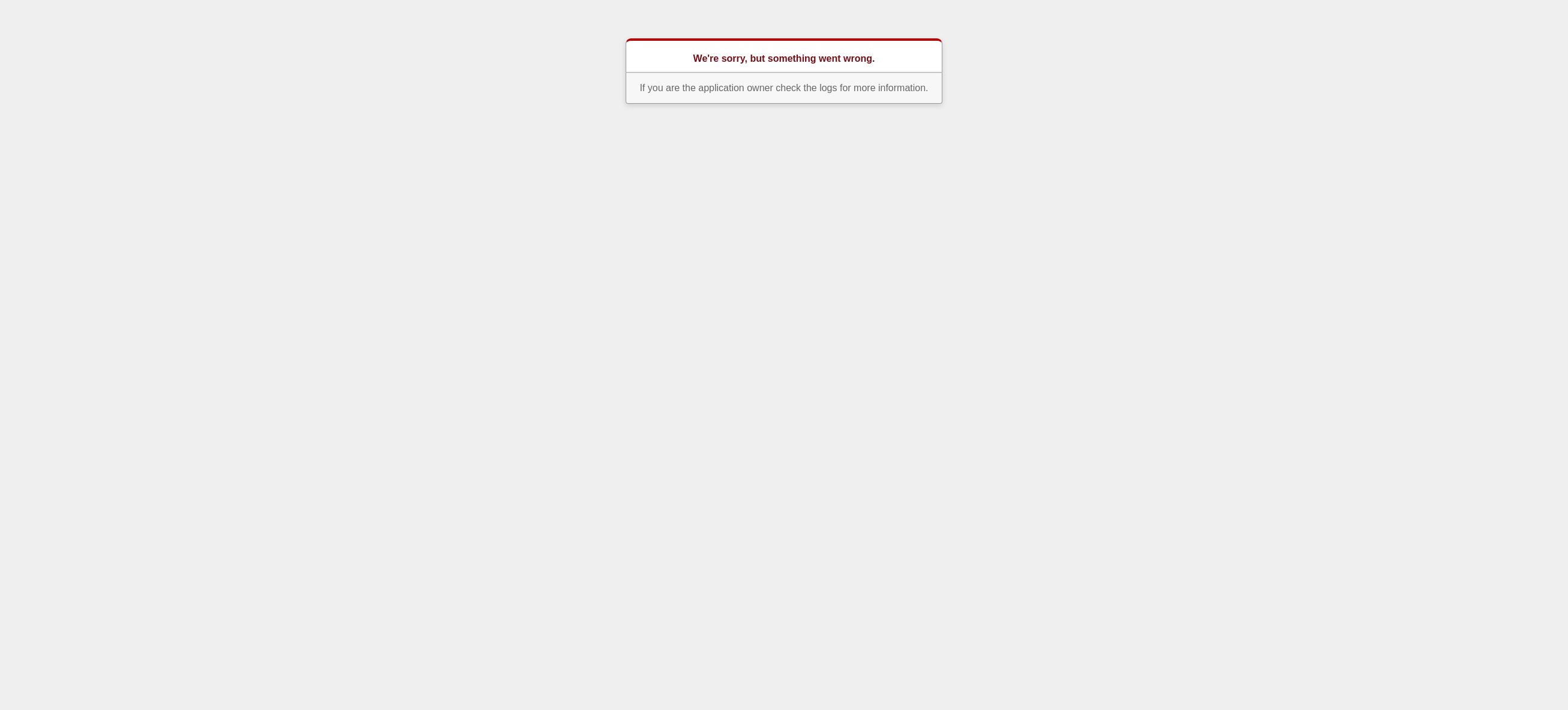
drag, startPoint x: 367, startPoint y: 200, endPoint x: 298, endPoint y: 156, distance: 81.8
click at [367, 114] on html "We're sorry, but something went wrong. If you are the application owner check t…" at bounding box center [784, 57] width 1568 height 114
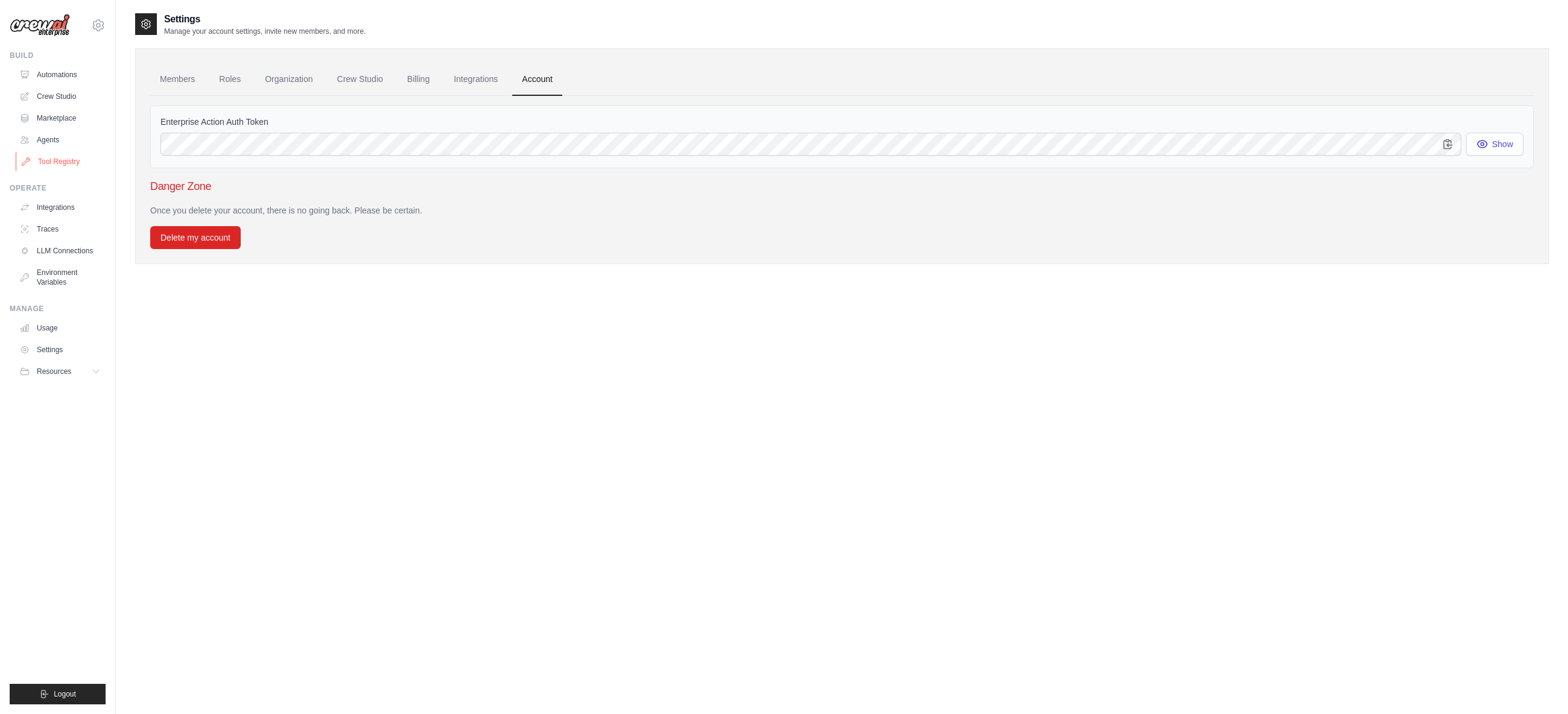
click at [68, 160] on link "Tool Registry" at bounding box center [61, 161] width 91 height 19
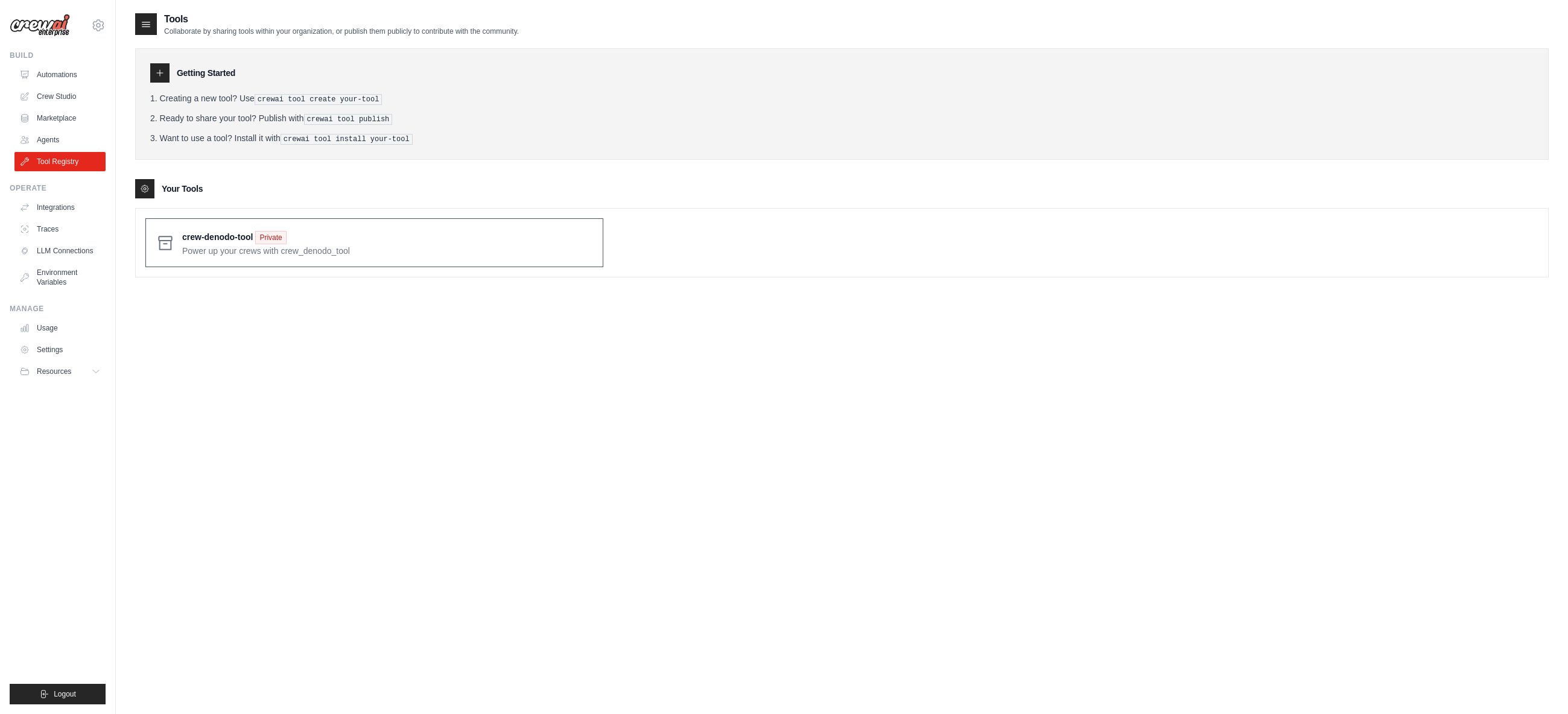
click at [391, 246] on span at bounding box center [387, 242] width 411 height 28
